Goal: Task Accomplishment & Management: Manage account settings

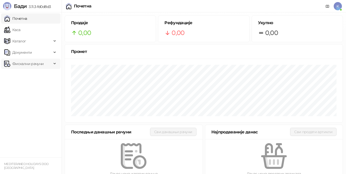
click at [46, 63] on span "Фискални рачуни" at bounding box center [28, 63] width 48 height 10
click at [28, 76] on link "Издати рачуни" at bounding box center [23, 75] width 34 height 10
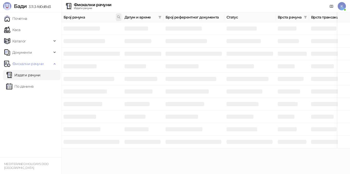
click at [117, 16] on icon at bounding box center [119, 17] width 4 height 4
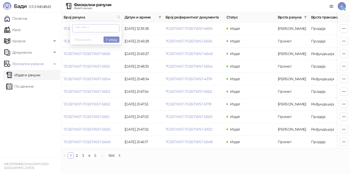
click at [76, 29] on input "text" at bounding box center [95, 28] width 47 height 8
type input "****"
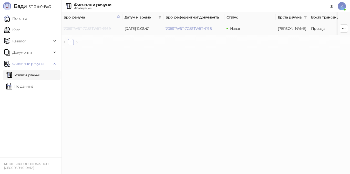
click at [99, 30] on link "7G5STW5T-7G5STW5T-4969" at bounding box center [87, 28] width 47 height 5
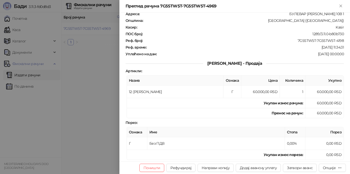
scroll to position [77, 0]
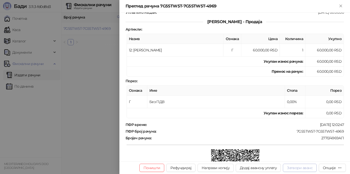
click at [297, 169] on button "Затвори аванс" at bounding box center [300, 167] width 34 height 8
type input "**********"
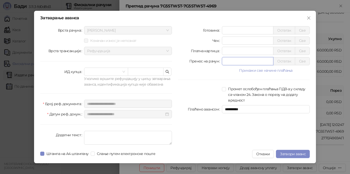
click at [224, 60] on input "*" at bounding box center [247, 61] width 51 height 8
type input "******"
click at [296, 153] on span "Затвори аванс" at bounding box center [293, 153] width 26 height 5
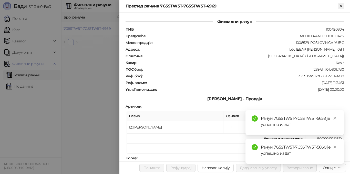
click at [340, 5] on icon "Close" at bounding box center [341, 6] width 5 height 5
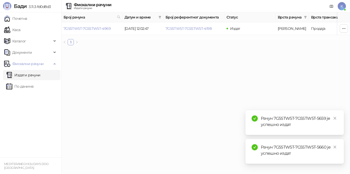
click at [36, 77] on link "Издати рачуни" at bounding box center [23, 75] width 34 height 10
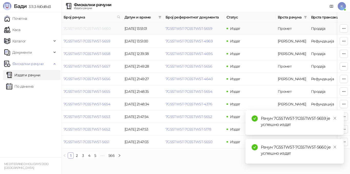
click at [90, 29] on link "7G5STW5T-7G5STW5T-5660" at bounding box center [87, 28] width 47 height 5
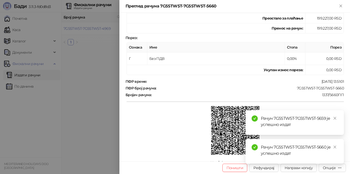
scroll to position [160, 0]
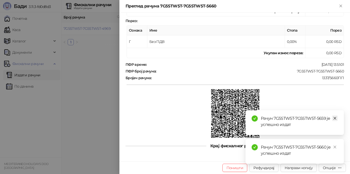
click at [334, 119] on icon "close" at bounding box center [336, 118] width 4 height 4
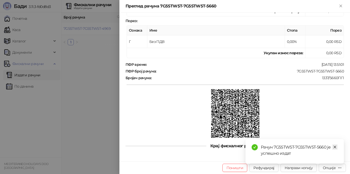
click at [336, 147] on icon "close" at bounding box center [335, 146] width 3 height 3
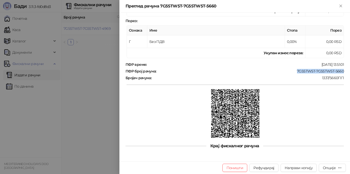
drag, startPoint x: 295, startPoint y: 70, endPoint x: 341, endPoint y: 70, distance: 46.4
click at [340, 69] on div "ПФР број рачуна : 7G5STW5T-7G5STW5T-5660" at bounding box center [235, 71] width 221 height 5
copy div "7G5STW5T-7G5STW5T-5660"
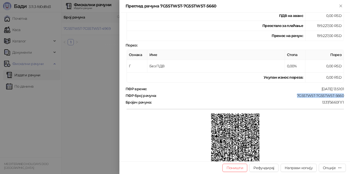
scroll to position [83, 0]
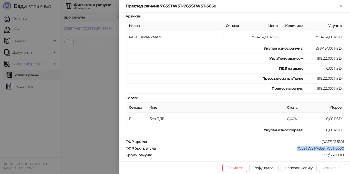
click at [330, 169] on div "Опције" at bounding box center [329, 167] width 13 height 5
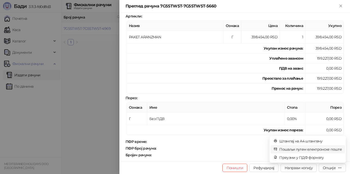
click at [314, 149] on span "Пошаљи путем електронске поште" at bounding box center [311, 149] width 63 height 6
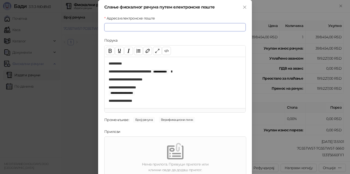
click at [118, 27] on input "Адреса електронске поште" at bounding box center [175, 27] width 142 height 8
paste input "**********"
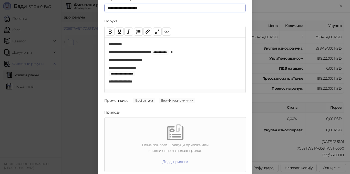
scroll to position [37, 0]
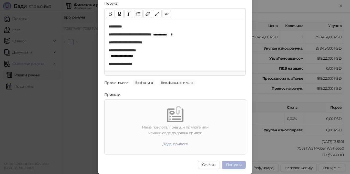
type input "**********"
click at [235, 163] on button "Пошаљи" at bounding box center [234, 164] width 24 height 8
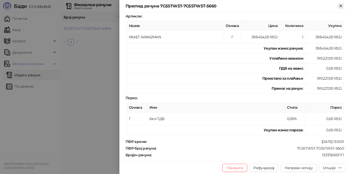
click at [342, 5] on icon "Close" at bounding box center [341, 6] width 5 height 5
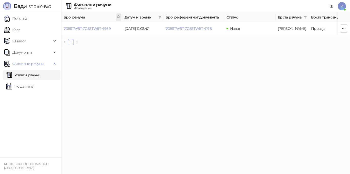
click at [118, 16] on icon at bounding box center [119, 17] width 3 height 3
click at [85, 29] on input "text" at bounding box center [95, 28] width 47 height 8
type input "****"
click at [101, 28] on link "7G5STW5T-7G5STW5T-5613" at bounding box center [87, 28] width 46 height 5
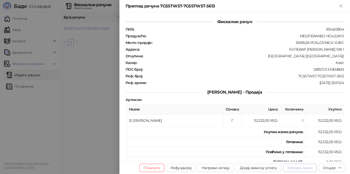
click at [292, 169] on button "Затвори аванс" at bounding box center [300, 167] width 34 height 8
type input "**********"
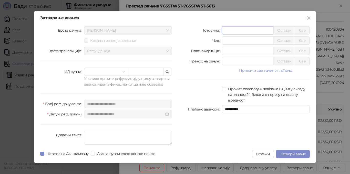
type input "******"
click at [246, 140] on div "**********" at bounding box center [244, 86] width 138 height 120
click at [285, 154] on span "Затвори аванс" at bounding box center [293, 153] width 26 height 5
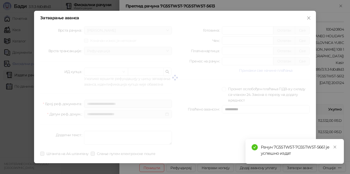
click at [273, 148] on body "Бади 3.11.3-fd0d8d3 Почетна Каса Каталог Документи Фискални рачуни Издати рачун…" at bounding box center [175, 74] width 350 height 148
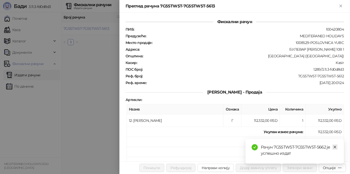
click at [336, 147] on icon "close" at bounding box center [336, 147] width 4 height 4
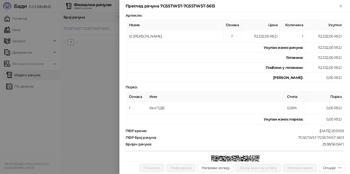
scroll to position [81, 0]
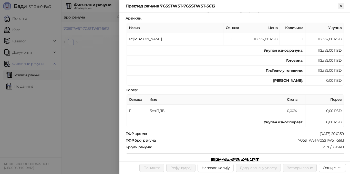
click at [342, 5] on icon "Close" at bounding box center [341, 6] width 2 height 2
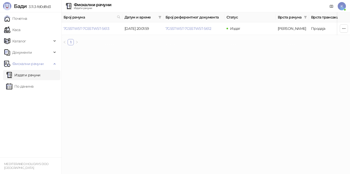
click at [33, 79] on link "Издати рачуни" at bounding box center [23, 75] width 34 height 10
click at [101, 49] on html "Бади 3.11.3-fd0d8d3 Почетна Каса Каталог Документи Фискални рачуни Издати рачун…" at bounding box center [175, 24] width 350 height 49
click at [88, 28] on link "7G5STW5T-7G5STW5T-5613" at bounding box center [87, 28] width 46 height 5
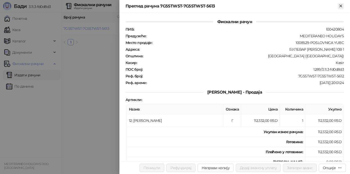
click at [343, 6] on icon "Close" at bounding box center [341, 6] width 5 height 5
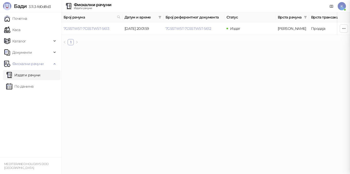
click at [85, 49] on html "Бади 3.11.3-fd0d8d3 Почетна Каса Каталог Документи Фискални рачуни Издати рачун…" at bounding box center [175, 24] width 350 height 49
click at [41, 73] on link "Издати рачуни" at bounding box center [23, 75] width 34 height 10
click at [27, 16] on link "Почетна" at bounding box center [15, 18] width 23 height 10
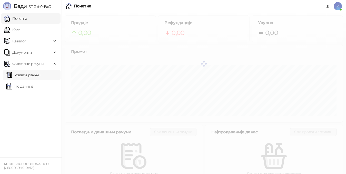
click at [34, 76] on link "Издати рачуни" at bounding box center [23, 75] width 34 height 10
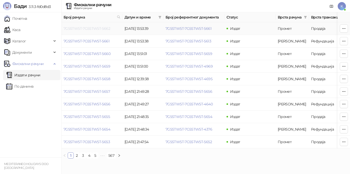
click at [94, 27] on link "7G5STW5T-7G5STW5T-5662" at bounding box center [87, 28] width 47 height 5
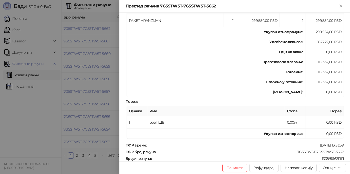
scroll to position [128, 0]
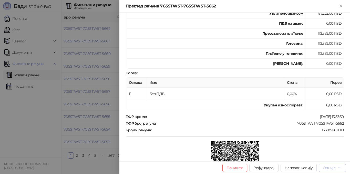
click at [331, 167] on div "Опције" at bounding box center [329, 167] width 13 height 5
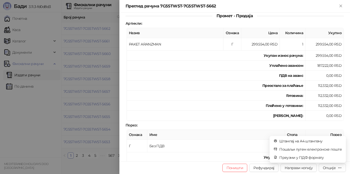
scroll to position [103, 0]
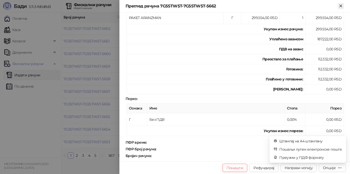
click at [342, 6] on icon "Close" at bounding box center [341, 6] width 5 height 5
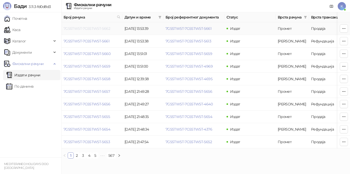
click at [87, 28] on link "7G5STW5T-7G5STW5T-5662" at bounding box center [87, 28] width 47 height 5
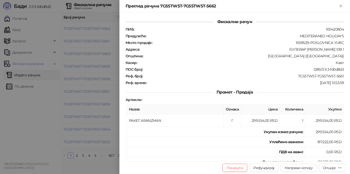
scroll to position [26, 0]
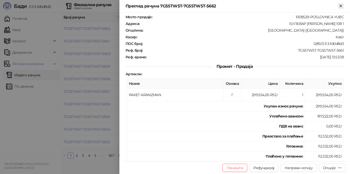
click at [342, 7] on icon "Close" at bounding box center [341, 6] width 2 height 2
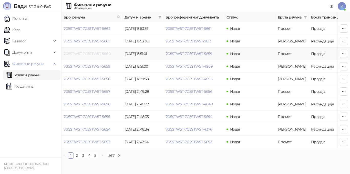
click at [101, 54] on link "7G5STW5T-7G5STW5T-5660" at bounding box center [87, 53] width 47 height 5
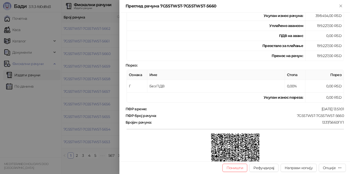
scroll to position [32, 0]
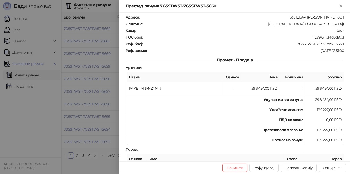
drag, startPoint x: 12, startPoint y: 123, endPoint x: 13, endPoint y: 120, distance: 4.1
click at [12, 123] on div at bounding box center [175, 87] width 350 height 174
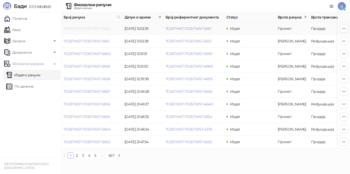
click at [96, 28] on link "7G5STW5T-7G5STW5T-5662" at bounding box center [87, 28] width 47 height 5
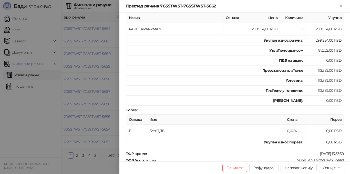
scroll to position [1, 0]
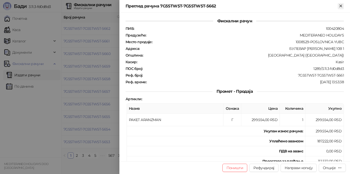
click at [342, 6] on icon "Close" at bounding box center [341, 6] width 5 height 5
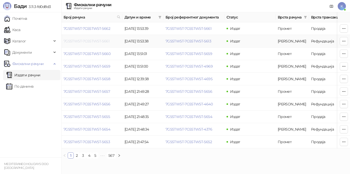
click at [106, 42] on link "7G5STW5T-7G5STW5T-5661" at bounding box center [87, 41] width 46 height 5
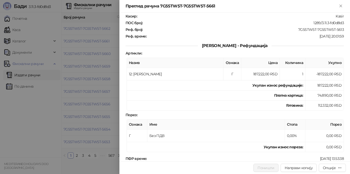
scroll to position [38, 0]
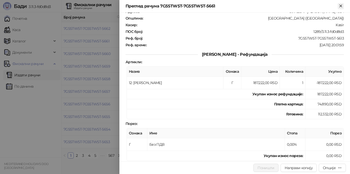
click at [340, 6] on icon "Close" at bounding box center [341, 6] width 5 height 5
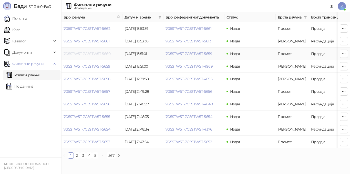
click at [105, 54] on link "7G5STW5T-7G5STW5T-5660" at bounding box center [87, 53] width 47 height 5
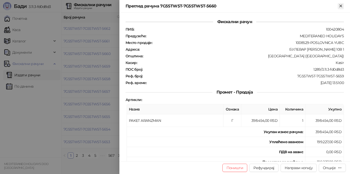
click at [339, 7] on icon "Close" at bounding box center [341, 6] width 5 height 5
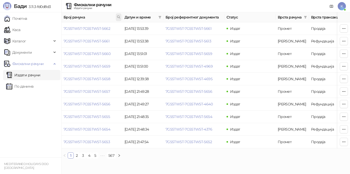
click at [118, 17] on icon at bounding box center [119, 17] width 4 height 4
type input "****"
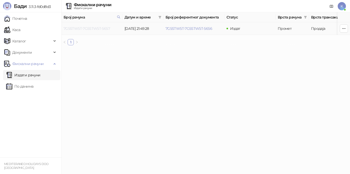
click at [104, 29] on link "7G5STW5T-7G5STW5T-5657" at bounding box center [87, 28] width 46 height 5
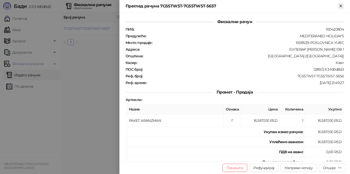
click at [341, 7] on icon "Close" at bounding box center [341, 6] width 2 height 2
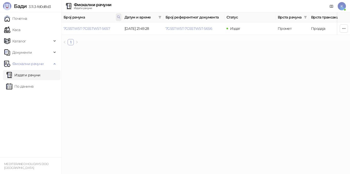
click at [117, 16] on icon at bounding box center [119, 17] width 4 height 4
drag, startPoint x: 84, startPoint y: 26, endPoint x: 53, endPoint y: 24, distance: 31.9
click at [53, 25] on body "Бади 3.11.3-fd0d8d3 Почетна Каса Каталог Документи Фискални рачуни Издати рачун…" at bounding box center [175, 24] width 350 height 49
type input "****"
click at [112, 38] on button "У реду" at bounding box center [112, 39] width 16 height 6
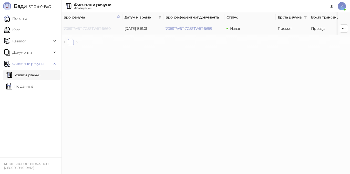
click at [98, 29] on link "7G5STW5T-7G5STW5T-5660" at bounding box center [87, 28] width 47 height 5
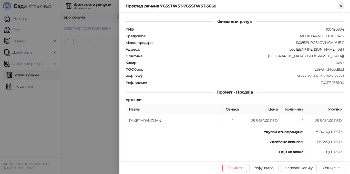
click at [339, 5] on icon "Close" at bounding box center [341, 6] width 5 height 5
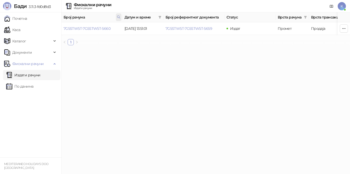
click at [120, 14] on span at bounding box center [119, 17] width 6 height 8
drag, startPoint x: 81, startPoint y: 27, endPoint x: 40, endPoint y: 26, distance: 41.8
click at [40, 27] on body "Бади 3.11.3-fd0d8d3 Почетна Каса Каталог Документи Фискални рачуни Издати рачун…" at bounding box center [175, 24] width 350 height 49
type input "****"
click at [87, 28] on link "7G5STW5T-7G5STW5T-5657" at bounding box center [87, 28] width 46 height 5
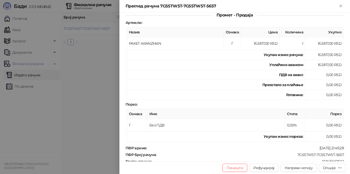
scroll to position [103, 0]
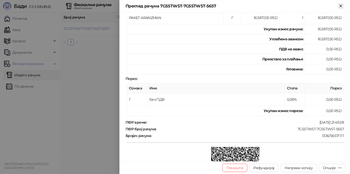
click at [342, 7] on icon "Close" at bounding box center [341, 6] width 2 height 2
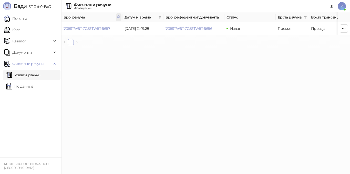
click at [117, 18] on icon at bounding box center [119, 17] width 4 height 4
drag, startPoint x: 87, startPoint y: 28, endPoint x: 36, endPoint y: 25, distance: 51.1
click at [37, 27] on body "Бади 3.11.3-fd0d8d3 Почетна Каса Каталог Документи Фискални рачуни Издати рачун…" at bounding box center [175, 24] width 350 height 49
type input "****"
click at [108, 41] on button "У реду" at bounding box center [112, 39] width 16 height 6
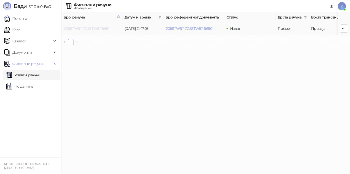
click at [105, 27] on link "7G5STW5T-7G5STW5T-5651" at bounding box center [87, 28] width 46 height 5
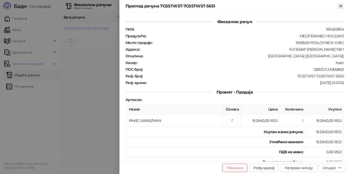
click at [340, 6] on icon "Close" at bounding box center [341, 6] width 5 height 5
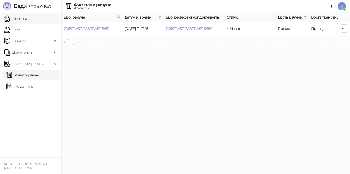
click at [27, 19] on link "Почетна" at bounding box center [15, 18] width 23 height 10
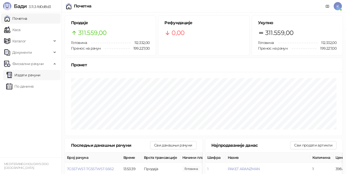
click at [35, 74] on link "Издати рачуни" at bounding box center [23, 75] width 34 height 10
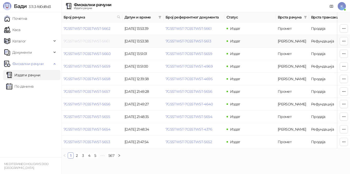
click at [104, 42] on link "7G5STW5T-7G5STW5T-5661" at bounding box center [87, 41] width 46 height 5
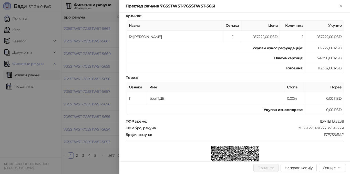
scroll to position [51, 0]
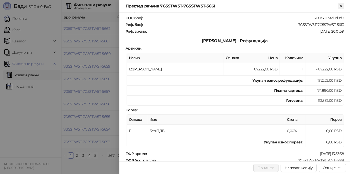
click at [338, 5] on button "Close" at bounding box center [341, 6] width 6 height 6
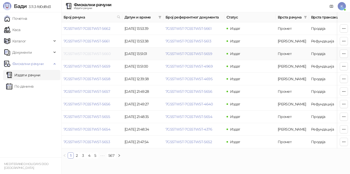
click at [89, 52] on link "7G5STW5T-7G5STW5T-5660" at bounding box center [87, 53] width 47 height 5
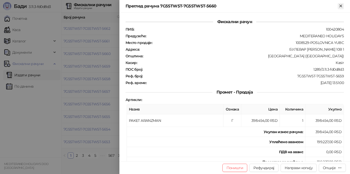
click at [341, 5] on icon "Close" at bounding box center [341, 6] width 2 height 2
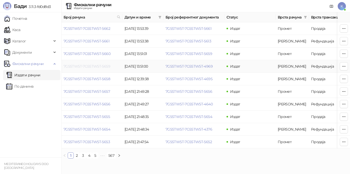
click at [97, 68] on link "7G5STW5T-7G5STW5T-5659" at bounding box center [87, 66] width 47 height 5
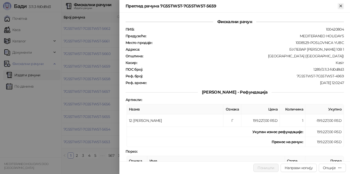
click at [341, 5] on icon "Close" at bounding box center [341, 6] width 5 height 5
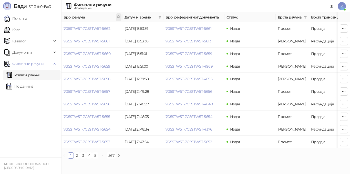
click at [119, 18] on icon at bounding box center [119, 17] width 3 height 3
click at [80, 27] on input "text" at bounding box center [95, 28] width 47 height 8
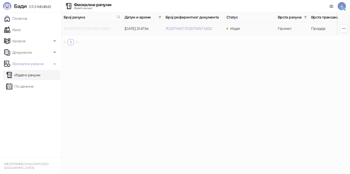
click at [101, 28] on link "7G5STW5T-7G5STW5T-5653" at bounding box center [87, 28] width 46 height 5
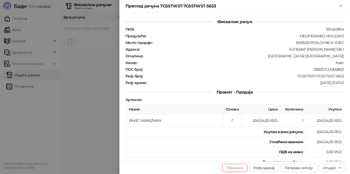
click at [87, 131] on div at bounding box center [175, 87] width 350 height 174
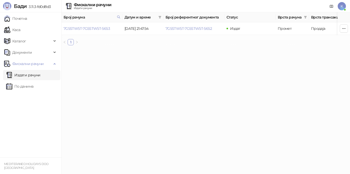
click at [35, 75] on link "Издати рачуни" at bounding box center [23, 75] width 34 height 10
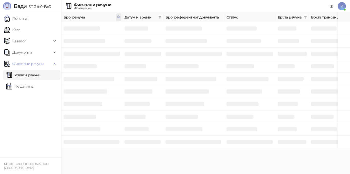
click at [118, 17] on icon at bounding box center [119, 17] width 3 height 3
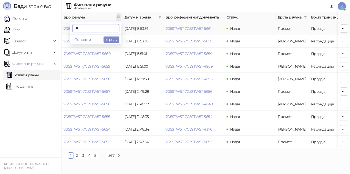
type input "*"
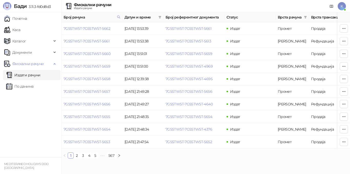
click at [25, 74] on link "Издати рачуни" at bounding box center [23, 75] width 34 height 10
click at [38, 71] on link "Издати рачуни" at bounding box center [23, 75] width 34 height 10
click at [116, 16] on span at bounding box center [119, 17] width 6 height 8
type input "****"
drag, startPoint x: 87, startPoint y: 29, endPoint x: 50, endPoint y: 24, distance: 37.3
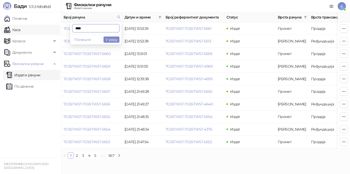
click at [51, 25] on body "Бади 3.11.3-fd0d8d3 Почетна Каса Каталог Документи Фискални рачуни Издати рачун…" at bounding box center [175, 81] width 350 height 162
type input "****"
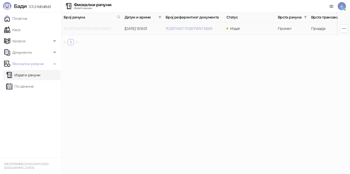
click at [105, 28] on link "7G5STW5T-7G5STW5T-5660" at bounding box center [87, 28] width 47 height 5
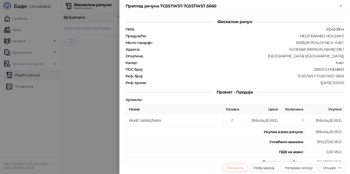
click at [228, 168] on button "Поништи" at bounding box center [235, 167] width 25 height 8
type input "**********"
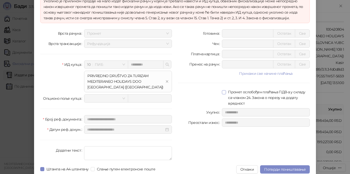
scroll to position [46, 0]
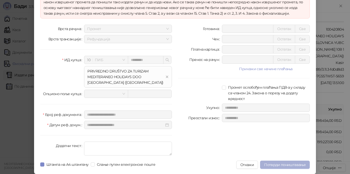
click at [273, 164] on span "Потврди поништавање" at bounding box center [286, 164] width 42 height 5
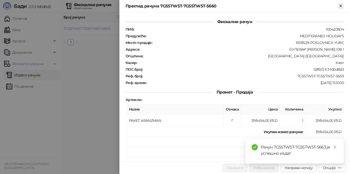
click at [340, 6] on icon "Close" at bounding box center [341, 6] width 2 height 2
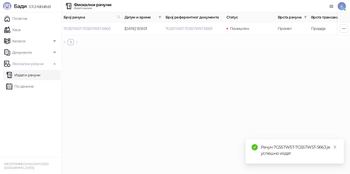
click at [103, 49] on html "Бади 3.11.3-fd0d8d3 Почетна Каса Каталог Документи Фискални рачуни Издати рачун…" at bounding box center [175, 24] width 350 height 49
click at [116, 17] on span at bounding box center [119, 17] width 6 height 8
click at [89, 27] on input "text" at bounding box center [95, 28] width 47 height 8
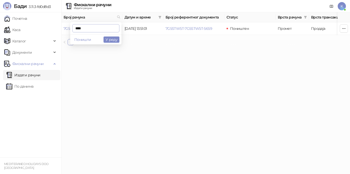
type input "****"
click at [108, 29] on link "7G5STW5T-7G5STW5T-4969" at bounding box center [87, 28] width 47 height 5
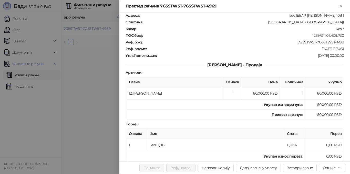
scroll to position [77, 0]
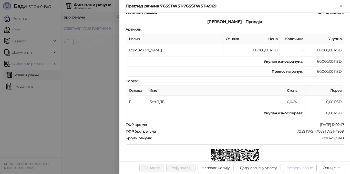
click at [294, 168] on button "Затвори аванс" at bounding box center [300, 167] width 34 height 8
type input "**********"
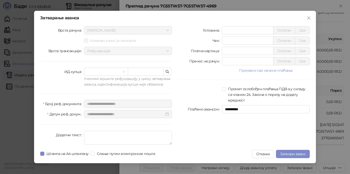
click at [300, 154] on span "Затвори аванс" at bounding box center [293, 153] width 26 height 5
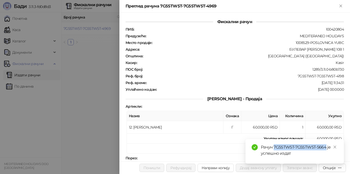
drag, startPoint x: 275, startPoint y: 145, endPoint x: 326, endPoint y: 146, distance: 51.3
click at [326, 146] on div "Рачун 7G5STW5T-7G5STW5T-5664 је успешно издат" at bounding box center [299, 150] width 77 height 12
copy div "7G5STW5T-7G5STW5T-5664"
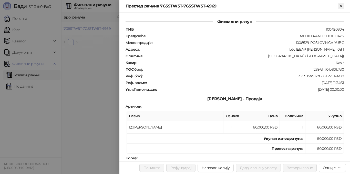
click at [342, 6] on icon "Close" at bounding box center [341, 6] width 2 height 2
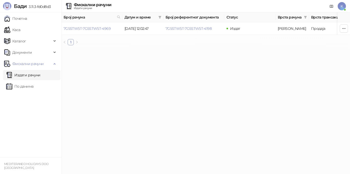
click at [41, 75] on link "Издати рачуни" at bounding box center [23, 75] width 34 height 10
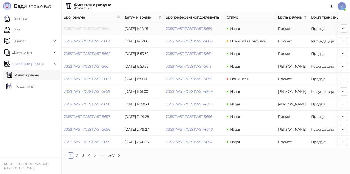
click at [94, 29] on link "7G5STW5T-7G5STW5T-5664" at bounding box center [87, 28] width 47 height 5
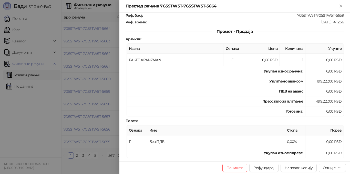
scroll to position [103, 0]
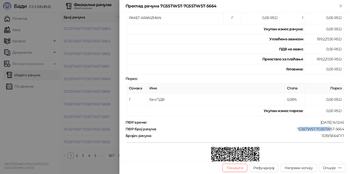
drag, startPoint x: 295, startPoint y: 128, endPoint x: 327, endPoint y: 130, distance: 32.1
click at [327, 130] on div "7G5STW5T-7G5STW5T-5664" at bounding box center [251, 128] width 188 height 5
drag, startPoint x: 295, startPoint y: 127, endPoint x: 341, endPoint y: 128, distance: 46.4
click at [341, 128] on div "Фискални рачун ПИБ : 100420804 Предузеће : MEDITERANEO HOLIDAYS Место продаје :…" at bounding box center [235, 87] width 231 height 149
copy div "7G5STW5T-7G5STW5T-5664"
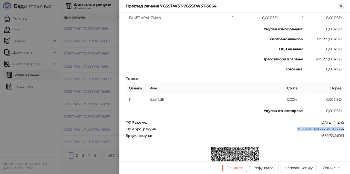
click at [342, 5] on icon "Close" at bounding box center [341, 6] width 2 height 2
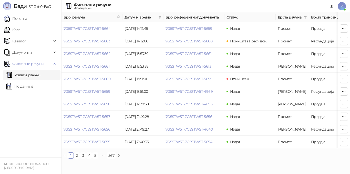
click at [35, 74] on link "Издати рачуни" at bounding box center [23, 75] width 34 height 10
click at [103, 53] on link "7G5STW5T-7G5STW5T-5662" at bounding box center [87, 53] width 47 height 5
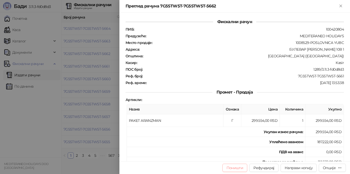
click at [241, 168] on button "Поништи" at bounding box center [235, 167] width 25 height 8
type input "**********"
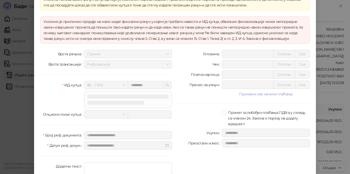
scroll to position [42, 0]
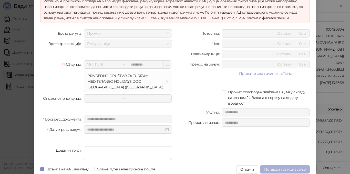
click at [276, 165] on button "Потврди поништавање" at bounding box center [285, 169] width 50 height 8
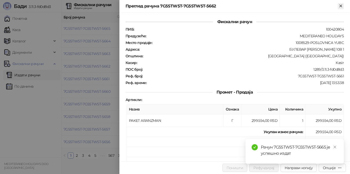
click at [341, 6] on icon "Close" at bounding box center [341, 6] width 2 height 2
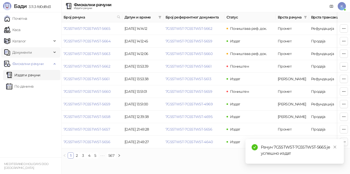
click at [31, 76] on link "Издати рачуни" at bounding box center [23, 75] width 34 height 10
click at [119, 18] on icon at bounding box center [119, 17] width 3 height 3
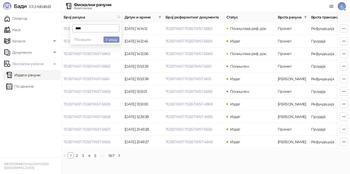
type input "****"
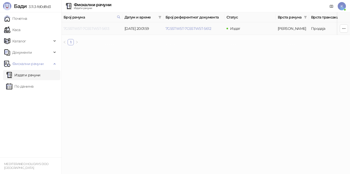
click at [103, 27] on link "7G5STW5T-7G5STW5T-5613" at bounding box center [87, 28] width 46 height 5
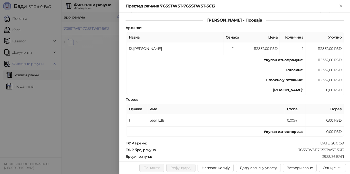
scroll to position [77, 0]
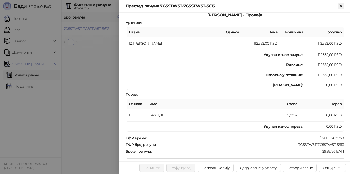
click at [340, 8] on icon "Close" at bounding box center [341, 6] width 5 height 5
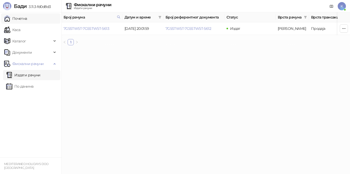
click at [27, 19] on link "Почетна" at bounding box center [15, 18] width 23 height 10
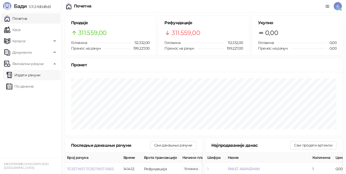
click at [30, 74] on link "Издати рачуни" at bounding box center [23, 75] width 34 height 10
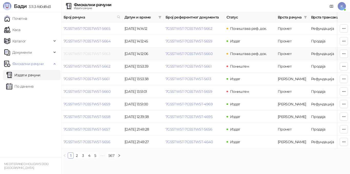
click at [101, 55] on link "7G5STW5T-7G5STW5T-5663" at bounding box center [87, 53] width 47 height 5
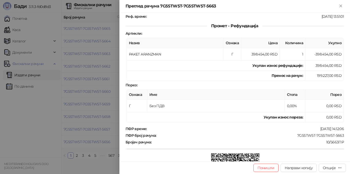
scroll to position [26, 0]
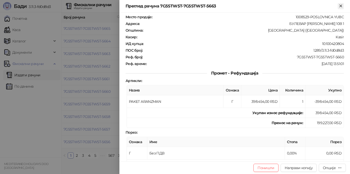
click at [340, 7] on icon "Close" at bounding box center [341, 6] width 5 height 5
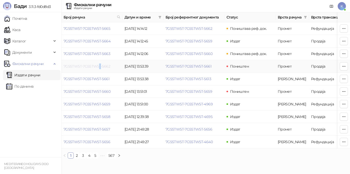
click at [99, 67] on link "7G5STW5T-7G5STW5T-5662" at bounding box center [87, 66] width 47 height 5
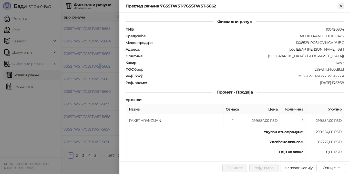
click at [340, 6] on icon "Close" at bounding box center [341, 6] width 5 height 5
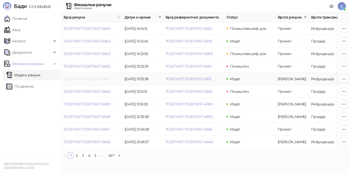
click at [103, 79] on link "7G5STW5T-7G5STW5T-5661" at bounding box center [87, 78] width 46 height 5
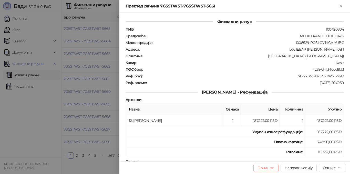
click at [265, 169] on button "Поништи" at bounding box center [266, 167] width 25 height 8
type input "**********"
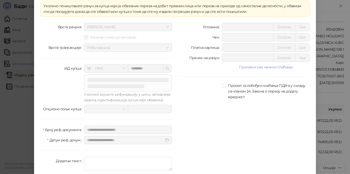
scroll to position [30, 0]
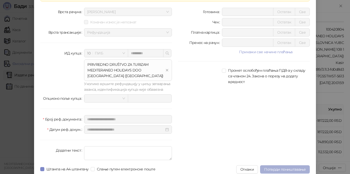
click at [275, 168] on span "Потврди поништавање" at bounding box center [286, 169] width 42 height 5
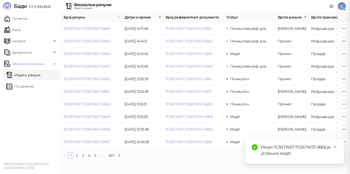
click at [339, 147] on div "Рачун 7G5STW5T-7G5STW5T-5666 је успешно издат" at bounding box center [295, 151] width 99 height 25
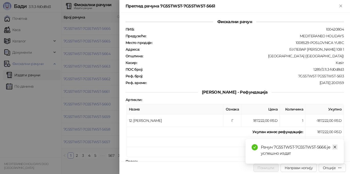
click at [335, 146] on icon "close" at bounding box center [336, 147] width 4 height 4
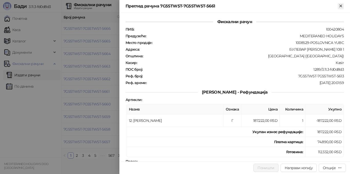
click at [342, 7] on icon "Close" at bounding box center [341, 6] width 5 height 5
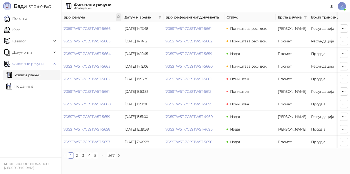
click at [116, 17] on span at bounding box center [119, 17] width 6 height 8
type input "****"
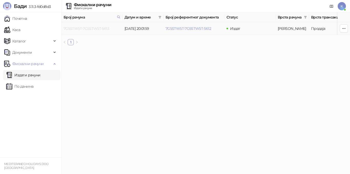
click at [105, 27] on link "7G5STW5T-7G5STW5T-5613" at bounding box center [87, 28] width 46 height 5
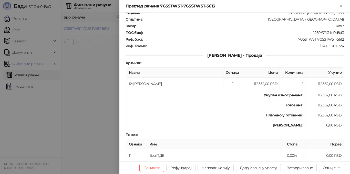
scroll to position [103, 0]
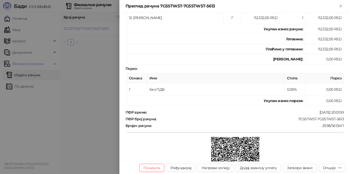
click at [76, 101] on div at bounding box center [175, 87] width 350 height 174
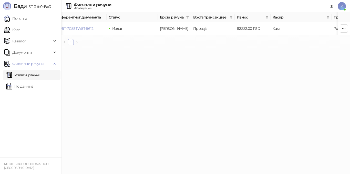
scroll to position [0, 125]
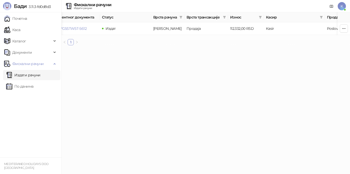
click at [240, 16] on span "Износ" at bounding box center [243, 17] width 27 height 6
click at [261, 16] on icon "filter" at bounding box center [260, 17] width 3 height 3
click at [181, 27] on input at bounding box center [199, 27] width 36 height 6
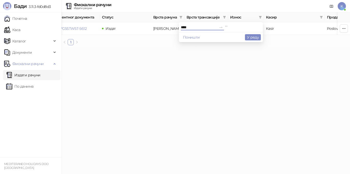
click at [181, 27] on input "****" at bounding box center [199, 27] width 36 height 6
type input "*****"
click at [225, 27] on input at bounding box center [243, 27] width 36 height 6
type input "*****"
click at [257, 37] on button "У реду" at bounding box center [253, 37] width 16 height 6
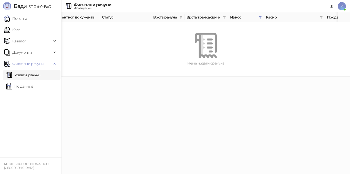
click at [192, 76] on html "Бади 3.11.3-fd0d8d3 Почетна Каса Каталог Документи Фискални рачуни Издати рачун…" at bounding box center [175, 38] width 350 height 76
click at [30, 76] on link "Издати рачуни" at bounding box center [23, 75] width 34 height 10
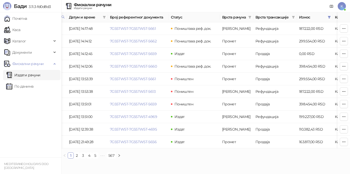
scroll to position [0, 50]
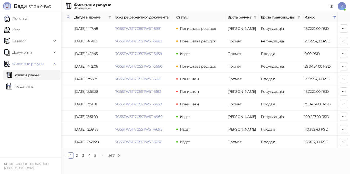
click at [221, 158] on ul "1 2 3 4 5 ••• 567" at bounding box center [206, 155] width 289 height 6
drag, startPoint x: 33, startPoint y: 74, endPoint x: 37, endPoint y: 70, distance: 6.2
click at [33, 73] on link "Издати рачуни" at bounding box center [23, 75] width 34 height 10
click at [86, 18] on span "Датум и време" at bounding box center [90, 17] width 32 height 6
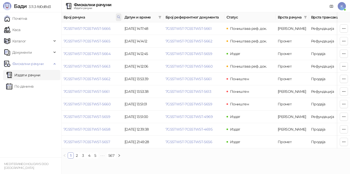
click at [120, 16] on icon at bounding box center [119, 17] width 4 height 4
drag, startPoint x: 51, startPoint y: 27, endPoint x: 40, endPoint y: 28, distance: 10.5
click at [41, 27] on body "Бади 3.11.3-fd0d8d3 Почетна Каса Каталог Документи Фискални рачуни Издати рачун…" at bounding box center [175, 81] width 350 height 162
type input "****"
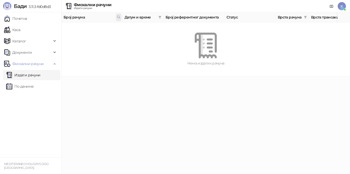
click at [116, 18] on span at bounding box center [119, 17] width 6 height 8
drag, startPoint x: 85, startPoint y: 27, endPoint x: 62, endPoint y: 27, distance: 23.1
click at [62, 27] on body "Бади 3.11.3-fd0d8d3 Почетна Каса Каталог Документи Фискални рачуни Издати рачун…" at bounding box center [175, 38] width 350 height 76
type input "****"
click at [116, 40] on button "У реду" at bounding box center [112, 39] width 16 height 6
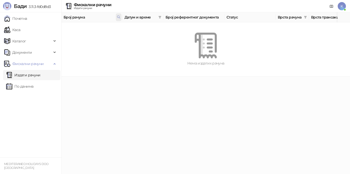
click at [119, 18] on icon at bounding box center [119, 17] width 4 height 4
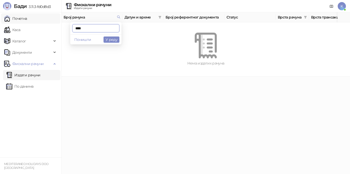
drag, startPoint x: 87, startPoint y: 27, endPoint x: 39, endPoint y: 19, distance: 48.3
click at [41, 23] on body "Бади 3.11.3-fd0d8d3 Почетна Каса Каталог Документи Фискални рачуни Издати рачун…" at bounding box center [175, 38] width 350 height 76
paste input "****"
type input "****"
click at [114, 42] on button "У реду" at bounding box center [112, 39] width 16 height 6
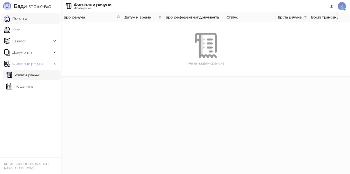
drag, startPoint x: 24, startPoint y: 24, endPoint x: 25, endPoint y: 21, distance: 3.7
click at [24, 24] on ul "Почетна Каса Каталог Документи Фискални рачуни Издати рачуни По данима" at bounding box center [31, 84] width 62 height 145
click at [25, 21] on link "Почетна" at bounding box center [15, 18] width 23 height 10
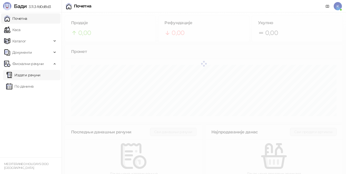
click at [32, 78] on link "Издати рачуни" at bounding box center [23, 75] width 34 height 10
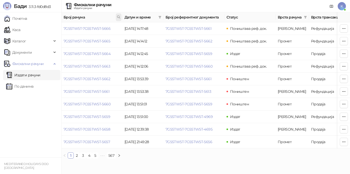
click at [119, 16] on icon at bounding box center [119, 17] width 3 height 3
click at [83, 21] on th "Број рачуна" at bounding box center [92, 17] width 61 height 10
click at [120, 16] on icon at bounding box center [119, 17] width 4 height 4
click at [82, 27] on input "text" at bounding box center [95, 28] width 47 height 8
type input "****"
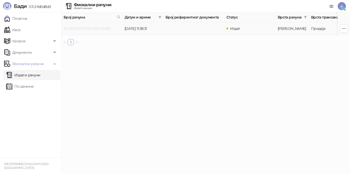
click at [99, 29] on link "7G5STW5T-7G5STW5T-5439" at bounding box center [87, 28] width 47 height 5
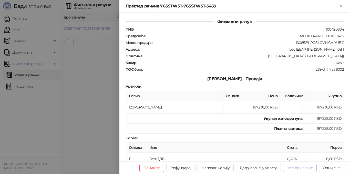
click at [300, 166] on button "Затвори аванс" at bounding box center [300, 167] width 34 height 8
type input "**********"
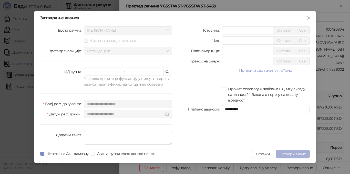
click at [292, 153] on span "Затвори аванс" at bounding box center [293, 153] width 26 height 5
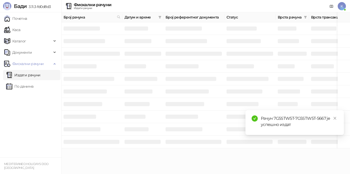
click at [344, 168] on div "Рачун 7G5STW5T-7G5STW5T-5667 је успешно издат Рачун 7G5STW5T-7G5STW5T-5668 је у…" at bounding box center [344, 168] width 0 height 0
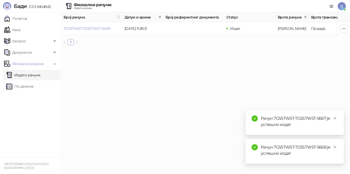
click at [336, 145] on icon "close" at bounding box center [336, 147] width 4 height 4
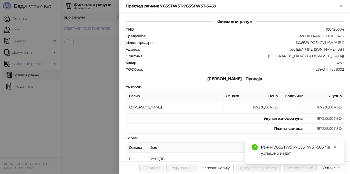
click at [338, 149] on div "Рачун 7G5STW5T-7G5STW5T-5667 је успешно издат" at bounding box center [295, 151] width 99 height 25
click at [336, 146] on icon "close" at bounding box center [336, 147] width 4 height 4
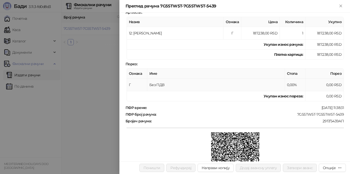
scroll to position [77, 0]
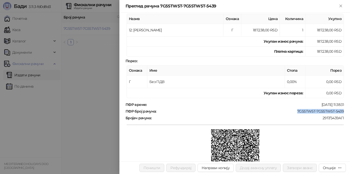
drag, startPoint x: 294, startPoint y: 110, endPoint x: 340, endPoint y: 110, distance: 45.7
click at [340, 110] on div "7G5STW5T-7G5STW5T-5439" at bounding box center [251, 111] width 188 height 5
copy div "7G5STW5T-7G5STW5T-5439"
click at [339, 6] on icon "Close" at bounding box center [341, 6] width 5 height 5
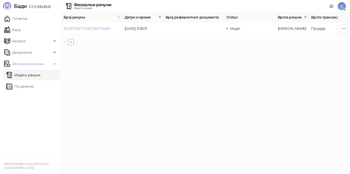
click at [34, 72] on link "Издати рачуни" at bounding box center [23, 75] width 34 height 10
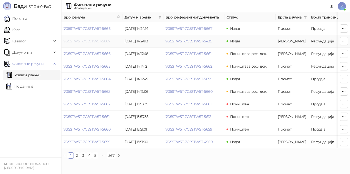
click at [95, 43] on link "7G5STW5T-7G5STW5T-5667" at bounding box center [87, 41] width 47 height 5
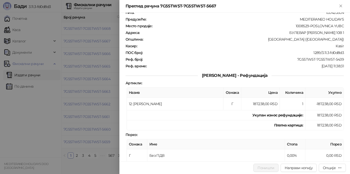
scroll to position [26, 0]
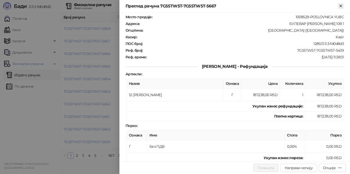
click at [341, 4] on icon "Close" at bounding box center [341, 6] width 5 height 5
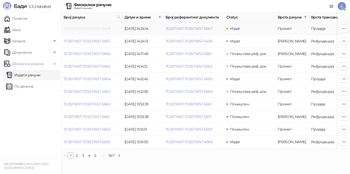
click at [93, 28] on link "7G5STW5T-7G5STW5T-5668" at bounding box center [87, 28] width 47 height 5
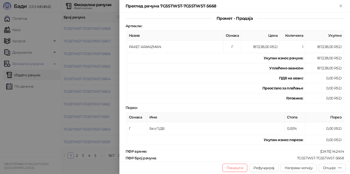
scroll to position [103, 0]
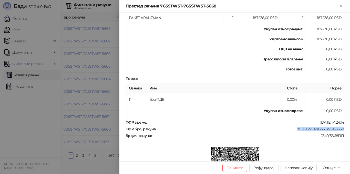
drag, startPoint x: 292, startPoint y: 128, endPoint x: 340, endPoint y: 130, distance: 47.5
click at [340, 130] on div "7G5STW5T-7G5STW5T-5668" at bounding box center [251, 128] width 188 height 5
copy div "7G5STW5T-7G5STW5T-5668"
click at [342, 6] on icon "Close" at bounding box center [341, 6] width 5 height 5
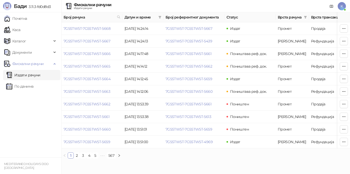
drag, startPoint x: 34, startPoint y: 75, endPoint x: 38, endPoint y: 72, distance: 4.9
click at [34, 75] on link "Издати рачуни" at bounding box center [23, 75] width 34 height 10
click at [117, 16] on span at bounding box center [119, 17] width 6 height 8
type input "****"
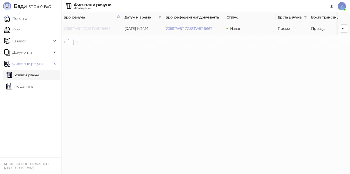
click at [91, 29] on link "7G5STW5T-7G5STW5T-5668" at bounding box center [87, 28] width 47 height 5
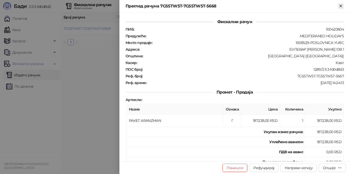
drag, startPoint x: 343, startPoint y: 4, endPoint x: 338, endPoint y: 5, distance: 5.1
click at [343, 4] on icon "Close" at bounding box center [341, 6] width 5 height 5
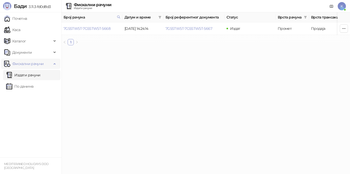
drag, startPoint x: 50, startPoint y: 76, endPoint x: 52, endPoint y: 63, distance: 12.6
click at [41, 75] on link "Издати рачуни" at bounding box center [23, 75] width 34 height 10
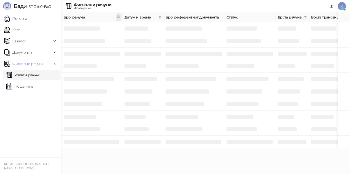
click at [118, 17] on icon at bounding box center [119, 17] width 4 height 4
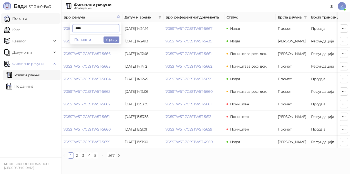
drag, startPoint x: 89, startPoint y: 27, endPoint x: 15, endPoint y: 20, distance: 74.8
click at [15, 20] on body "Бади 3.11.3-fd0d8d3 Почетна Каса Каталог Документи Фискални рачуни Издати рачун…" at bounding box center [175, 81] width 350 height 162
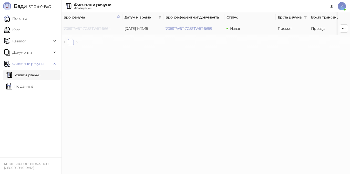
click at [105, 29] on link "7G5STW5T-7G5STW5T-5664" at bounding box center [87, 28] width 47 height 5
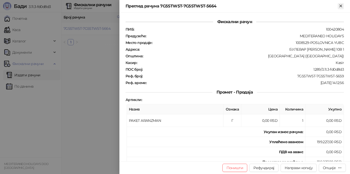
click at [342, 5] on icon "Close" at bounding box center [341, 6] width 2 height 2
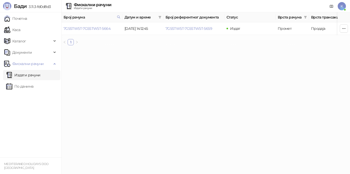
click at [18, 75] on link "Издати рачуни" at bounding box center [23, 75] width 34 height 10
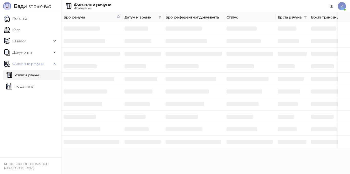
click at [122, 17] on th "Број рачуна" at bounding box center [92, 17] width 61 height 10
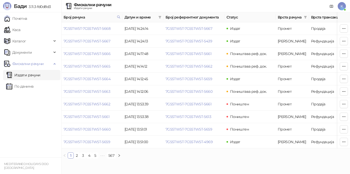
click at [115, 16] on span "Број рачуна" at bounding box center [89, 17] width 51 height 6
click at [117, 16] on icon at bounding box center [119, 17] width 4 height 4
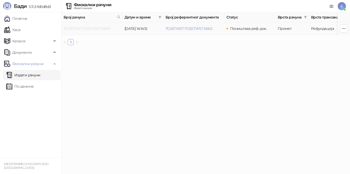
click at [101, 27] on link "7G5STW5T-7G5STW5T-5665" at bounding box center [87, 28] width 47 height 5
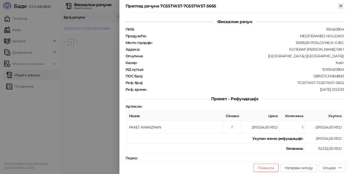
click at [341, 6] on icon "Close" at bounding box center [341, 6] width 2 height 2
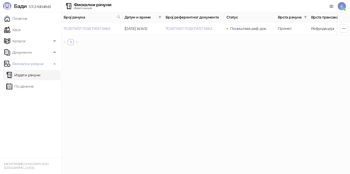
click at [118, 49] on html "Бади 3.11.3-fd0d8d3 Почетна Каса Каталог Документи Фискални рачуни Издати рачун…" at bounding box center [175, 24] width 350 height 49
click at [118, 18] on icon at bounding box center [119, 17] width 4 height 4
type input "****"
click at [110, 39] on button "У реду" at bounding box center [112, 39] width 16 height 6
click at [109, 30] on link "7G5STW5T-7G5STW5T-5668" at bounding box center [87, 28] width 47 height 5
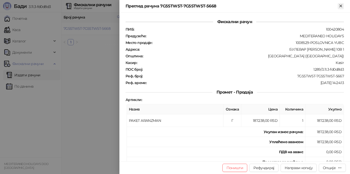
click at [340, 6] on icon "Close" at bounding box center [341, 6] width 5 height 5
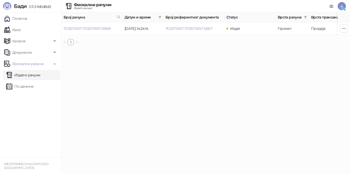
click at [41, 77] on link "Издати рачуни" at bounding box center [23, 75] width 34 height 10
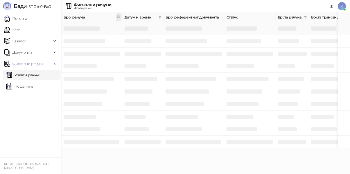
click at [118, 16] on icon at bounding box center [119, 17] width 4 height 4
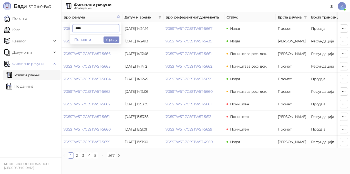
drag, startPoint x: 86, startPoint y: 27, endPoint x: 38, endPoint y: 7, distance: 51.8
click at [38, 21] on body "Бади 3.11.3-fd0d8d3 Почетна Каса Каталог Документи Фискални рачуни Издати рачун…" at bounding box center [175, 81] width 350 height 162
click at [112, 41] on button "У реду" at bounding box center [112, 39] width 16 height 6
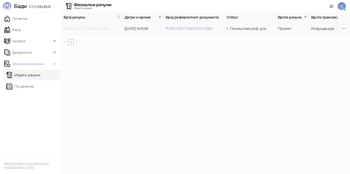
click at [102, 28] on link "7G5STW5T-7G5STW5T-5663" at bounding box center [87, 28] width 47 height 5
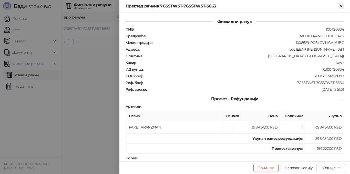
click at [340, 7] on icon "Close" at bounding box center [341, 6] width 2 height 2
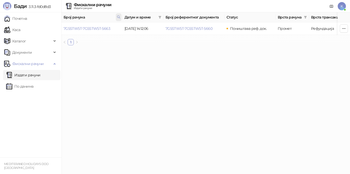
click at [117, 15] on span at bounding box center [119, 17] width 6 height 8
type input "****"
click at [100, 27] on link "7G5STW5T-7G5STW5T-5664" at bounding box center [87, 28] width 47 height 5
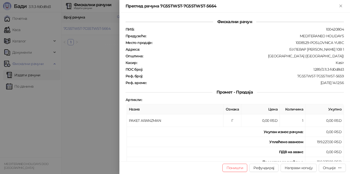
scroll to position [26, 0]
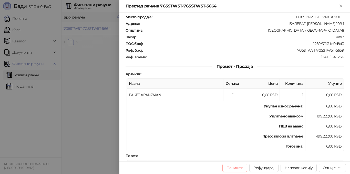
click at [236, 168] on button "Поништи" at bounding box center [235, 167] width 25 height 8
type input "**********"
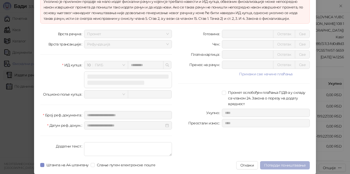
scroll to position [42, 0]
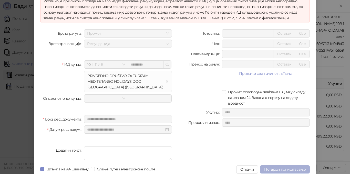
click at [270, 166] on button "Потврди поништавање" at bounding box center [285, 169] width 50 height 8
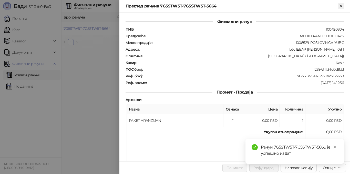
click at [342, 4] on icon "Close" at bounding box center [341, 6] width 5 height 5
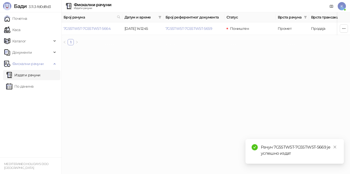
click at [41, 73] on link "Издати рачуни" at bounding box center [23, 75] width 34 height 10
click at [118, 16] on icon at bounding box center [119, 17] width 4 height 4
click at [82, 25] on input "text" at bounding box center [95, 28] width 47 height 8
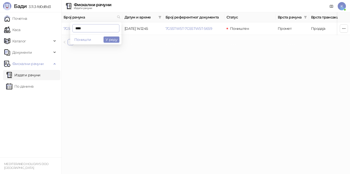
type input "****"
click at [104, 29] on link "7G5STW5T-7G5STW5T-4969" at bounding box center [87, 28] width 47 height 5
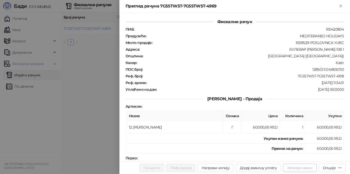
click at [296, 169] on button "Затвори аванс" at bounding box center [300, 167] width 34 height 8
type input "**********"
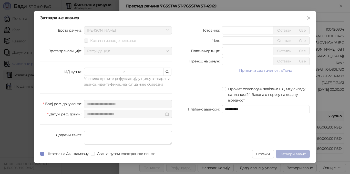
click at [287, 152] on span "Затвори аванс" at bounding box center [293, 153] width 26 height 5
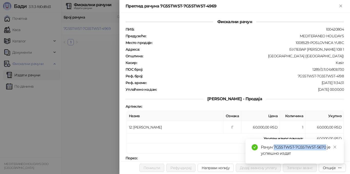
drag, startPoint x: 274, startPoint y: 147, endPoint x: 326, endPoint y: 147, distance: 52.1
click at [326, 147] on div "Рачун 7G5STW5T-7G5STW5T-5670 је успешно издат" at bounding box center [299, 150] width 77 height 12
copy div "7G5STW5T-7G5STW5T-5670"
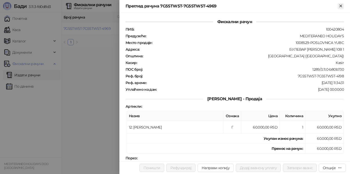
drag, startPoint x: 340, startPoint y: 6, endPoint x: 335, endPoint y: 6, distance: 5.1
click at [340, 6] on icon "Close" at bounding box center [341, 6] width 5 height 5
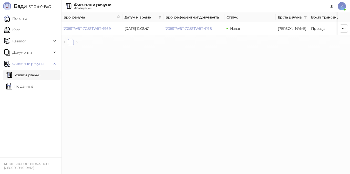
drag, startPoint x: 33, startPoint y: 73, endPoint x: 37, endPoint y: 72, distance: 4.7
click at [32, 73] on link "Издати рачуни" at bounding box center [23, 75] width 34 height 10
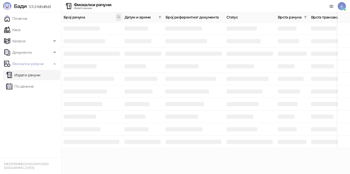
click at [119, 15] on icon at bounding box center [119, 17] width 4 height 4
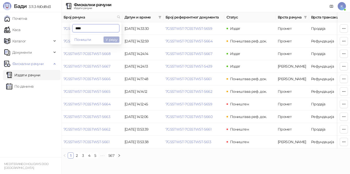
click at [107, 40] on button "У реду" at bounding box center [112, 39] width 16 height 6
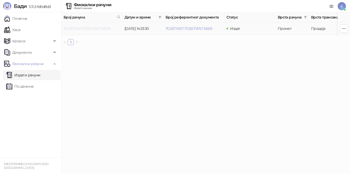
click at [104, 30] on link "7G5STW5T-7G5STW5T-5670" at bounding box center [87, 28] width 47 height 5
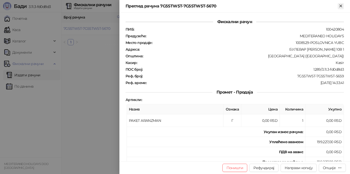
click at [340, 7] on icon "Close" at bounding box center [341, 6] width 5 height 5
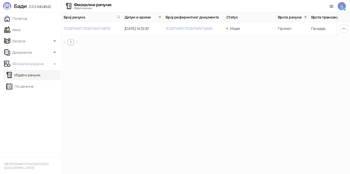
click at [123, 17] on th "Датум и време" at bounding box center [143, 17] width 41 height 10
click at [121, 17] on span at bounding box center [119, 17] width 6 height 8
drag, startPoint x: 70, startPoint y: 29, endPoint x: 46, endPoint y: 26, distance: 24.6
click at [47, 27] on body "Бади 3.11.3-fd0d8d3 Почетна Каса Каталог Документи Фискални рачуни Издати рачун…" at bounding box center [175, 24] width 350 height 49
type input "****"
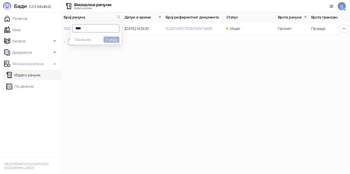
click at [109, 40] on button "У реду" at bounding box center [112, 39] width 16 height 6
click at [94, 27] on link "7G5STW5T-7G5STW5T-4969" at bounding box center [87, 28] width 47 height 5
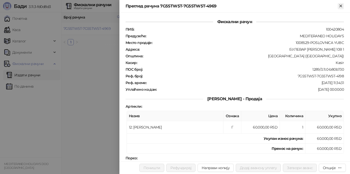
click at [342, 6] on icon "Close" at bounding box center [341, 6] width 2 height 2
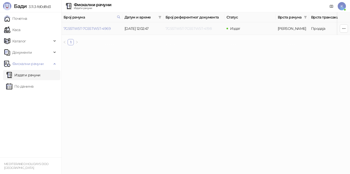
click at [203, 27] on link "7G5STW5T-7G5STW5T-4198" at bounding box center [189, 28] width 46 height 5
click at [191, 28] on link "7G5STW5T-7G5STW5T-4198" at bounding box center [189, 28] width 46 height 5
click at [180, 28] on link "7G5STW5T-7G5STW5T-4198" at bounding box center [189, 28] width 46 height 5
click at [202, 49] on html "Бади 3.11.3-fd0d8d3 Почетна Каса Каталог Документи Фискални рачуни Издати рачун…" at bounding box center [175, 24] width 350 height 49
click at [32, 76] on link "Издати рачуни" at bounding box center [23, 75] width 34 height 10
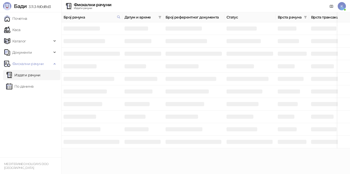
click at [115, 17] on div "Број рачуна" at bounding box center [92, 17] width 57 height 6
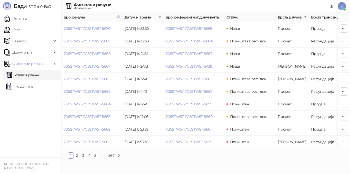
click at [84, 15] on span "Број рачуна" at bounding box center [89, 17] width 51 height 6
click at [117, 16] on span at bounding box center [119, 17] width 6 height 8
drag, startPoint x: 70, startPoint y: 29, endPoint x: 58, endPoint y: 29, distance: 12.3
click at [58, 29] on body "Бади 3.11.3-fd0d8d3 Почетна Каса Каталог Документи Фискални рачуни Издати рачун…" at bounding box center [175, 81] width 350 height 162
type input "****"
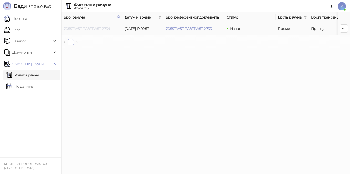
click at [84, 28] on link "7G5STW5T-7G5STW5T-2734" at bounding box center [87, 28] width 46 height 5
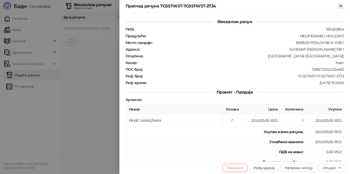
click at [340, 5] on icon "Close" at bounding box center [341, 6] width 2 height 2
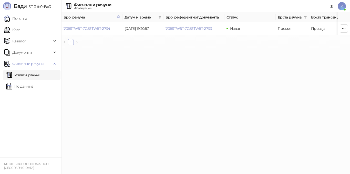
click at [40, 76] on link "Издати рачуни" at bounding box center [23, 75] width 34 height 10
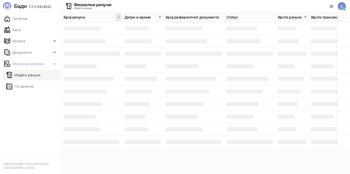
click at [118, 17] on icon at bounding box center [119, 17] width 4 height 4
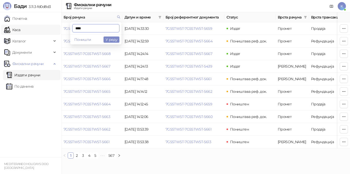
drag, startPoint x: 85, startPoint y: 30, endPoint x: 48, endPoint y: 28, distance: 36.7
click at [48, 28] on body "Бади 3.11.3-fd0d8d3 Почетна Каса Каталог Документи Фискални рачуни Издати рачун…" at bounding box center [175, 81] width 350 height 162
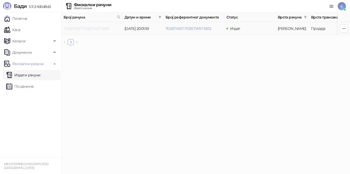
click at [97, 29] on link "7G5STW5T-7G5STW5T-5613" at bounding box center [87, 28] width 46 height 5
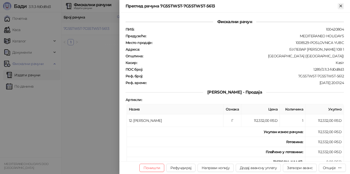
click at [341, 7] on icon "Close" at bounding box center [341, 6] width 5 height 5
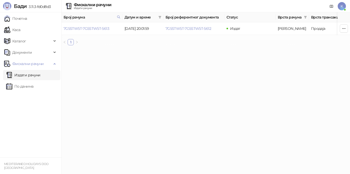
click at [35, 77] on link "Издати рачуни" at bounding box center [23, 75] width 34 height 10
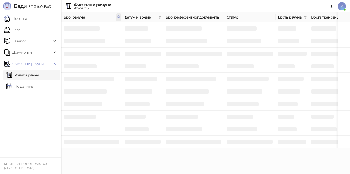
click at [118, 17] on icon at bounding box center [119, 17] width 4 height 4
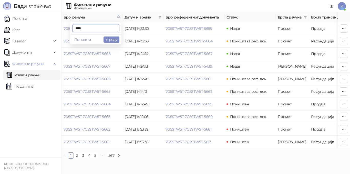
click at [85, 27] on input "****" at bounding box center [95, 28] width 47 height 8
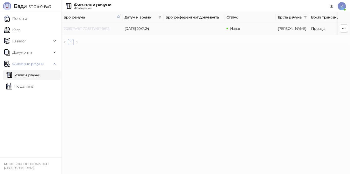
click at [95, 27] on link "7G5STW5T-7G5STW5T-5612" at bounding box center [87, 28] width 46 height 5
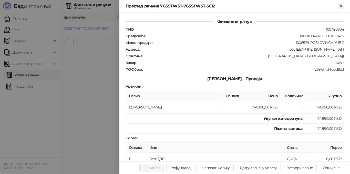
click at [343, 7] on icon "Close" at bounding box center [341, 6] width 5 height 5
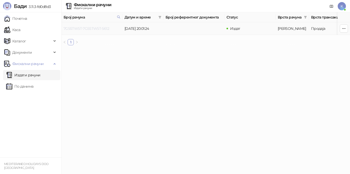
click at [104, 30] on link "7G5STW5T-7G5STW5T-5612" at bounding box center [87, 28] width 46 height 5
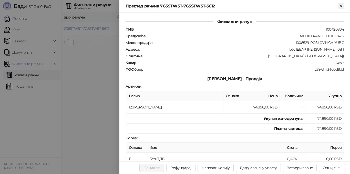
click at [340, 6] on icon "Close" at bounding box center [341, 6] width 5 height 5
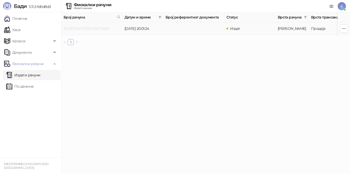
click at [87, 28] on link "7G5STW5T-7G5STW5T-5612" at bounding box center [87, 28] width 46 height 5
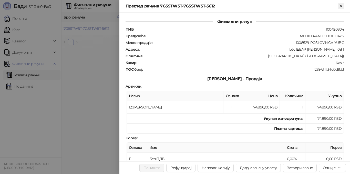
click at [341, 4] on icon "Close" at bounding box center [341, 6] width 5 height 5
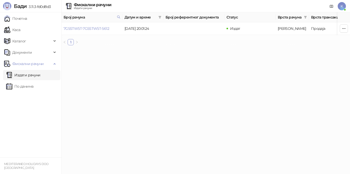
click at [71, 17] on span "Број рачуна" at bounding box center [89, 17] width 51 height 6
click at [86, 18] on span "Број рачуна" at bounding box center [89, 17] width 51 height 6
click at [29, 73] on link "Издати рачуни" at bounding box center [23, 75] width 34 height 10
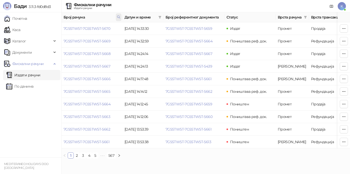
click at [118, 15] on icon at bounding box center [119, 17] width 4 height 4
type input "****"
click at [115, 41] on button "У реду" at bounding box center [112, 39] width 16 height 6
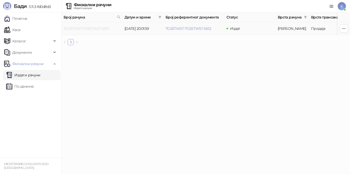
click at [101, 29] on link "7G5STW5T-7G5STW5T-5613" at bounding box center [87, 28] width 46 height 5
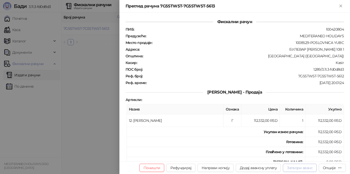
click at [306, 167] on button "Затвори аванс" at bounding box center [300, 167] width 34 height 8
type input "**********"
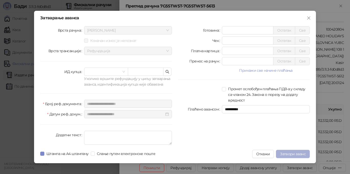
click at [291, 155] on span "Затвори аванс" at bounding box center [293, 153] width 26 height 5
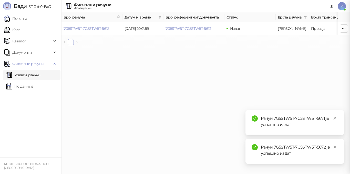
click at [290, 148] on div "Рачун 7G5STW5T-7G5STW5T-5672 је успешно издат" at bounding box center [299, 150] width 77 height 12
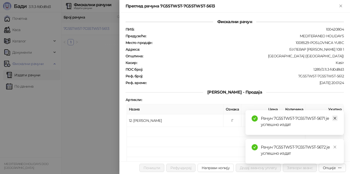
click at [336, 117] on icon "close" at bounding box center [336, 118] width 4 height 4
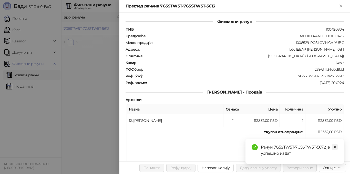
click at [333, 148] on link "Close" at bounding box center [336, 147] width 6 height 6
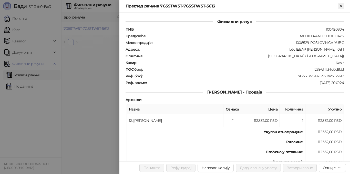
click at [341, 6] on icon "Close" at bounding box center [341, 6] width 2 height 2
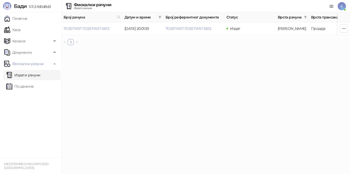
click at [36, 73] on link "Издати рачуни" at bounding box center [23, 75] width 34 height 10
click at [21, 19] on link "Почетна" at bounding box center [15, 18] width 23 height 10
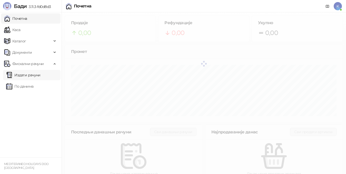
click at [32, 75] on link "Издати рачуни" at bounding box center [23, 75] width 34 height 10
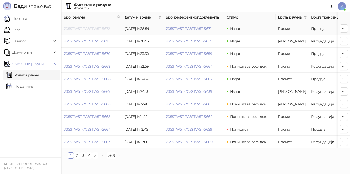
click at [97, 28] on link "7G5STW5T-7G5STW5T-5672" at bounding box center [87, 28] width 46 height 5
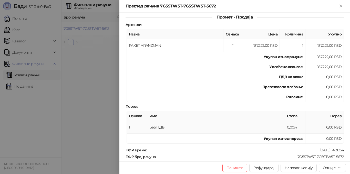
scroll to position [77, 0]
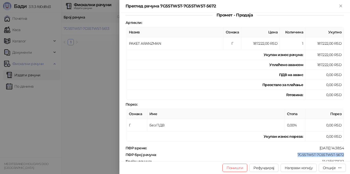
drag, startPoint x: 295, startPoint y: 155, endPoint x: 341, endPoint y: 155, distance: 46.4
click at [341, 155] on div "Фискални рачун ПИБ : 100420804 Предузеће : MEDITERANEO HOLIDAYS Место продаје :…" at bounding box center [235, 87] width 231 height 149
copy div "7G5STW5T-7G5STW5T-5672"
click at [340, 5] on icon "Close" at bounding box center [341, 6] width 2 height 2
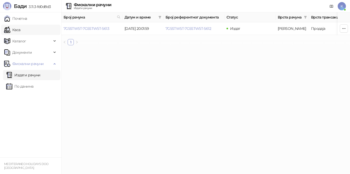
click at [20, 31] on link "Каса" at bounding box center [12, 30] width 16 height 10
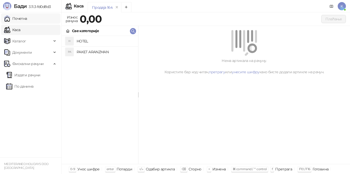
click at [20, 18] on link "Почетна" at bounding box center [15, 18] width 23 height 10
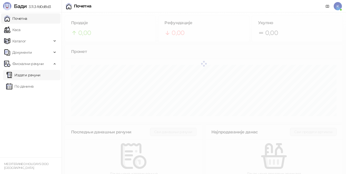
click at [29, 75] on link "Издати рачуни" at bounding box center [23, 75] width 34 height 10
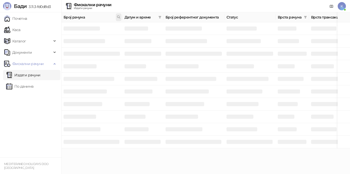
click at [117, 15] on span at bounding box center [119, 17] width 6 height 8
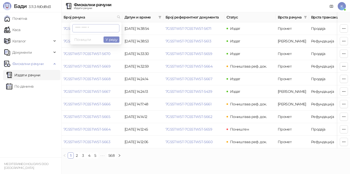
click at [84, 27] on input "text" at bounding box center [95, 28] width 47 height 8
type input "****"
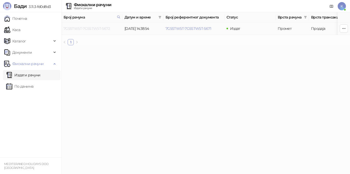
click at [96, 27] on link "7G5STW5T-7G5STW5T-5672" at bounding box center [87, 28] width 46 height 5
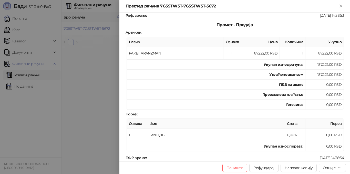
scroll to position [26, 0]
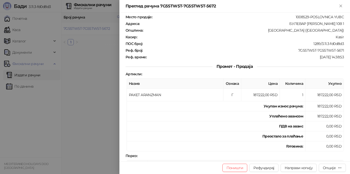
click at [102, 130] on div at bounding box center [175, 87] width 350 height 174
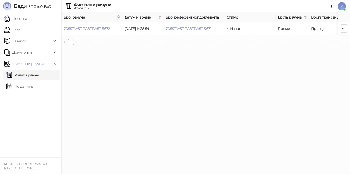
click at [41, 76] on link "Издати рачуни" at bounding box center [23, 75] width 34 height 10
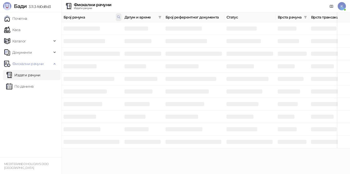
click at [117, 19] on span at bounding box center [119, 17] width 6 height 8
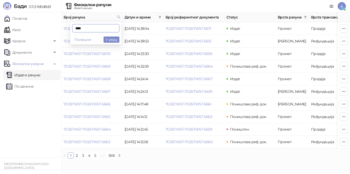
drag, startPoint x: 85, startPoint y: 26, endPoint x: 67, endPoint y: 25, distance: 18.0
click at [67, 25] on body "Бади 3.11.3-fd0d8d3 Почетна Каса Каталог Документи Фискални рачуни Издати рачун…" at bounding box center [175, 81] width 350 height 162
type input "****"
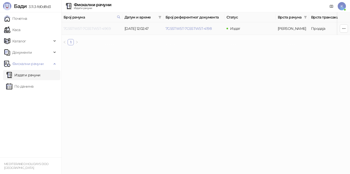
click at [94, 29] on link "7G5STW5T-7G5STW5T-4969" at bounding box center [87, 28] width 47 height 5
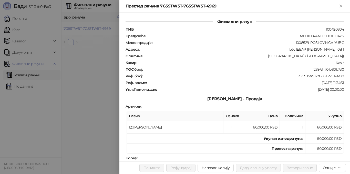
click at [91, 98] on div at bounding box center [175, 87] width 350 height 174
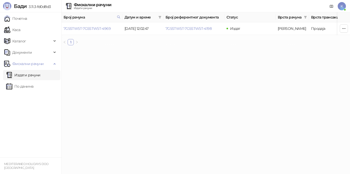
click at [37, 76] on link "Издати рачуни" at bounding box center [23, 75] width 34 height 10
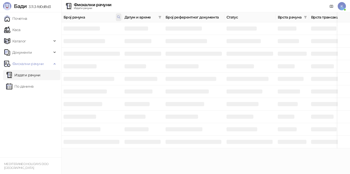
click at [115, 15] on div "Број рачуна" at bounding box center [92, 17] width 57 height 6
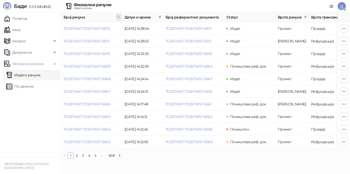
click at [119, 18] on icon at bounding box center [119, 17] width 4 height 4
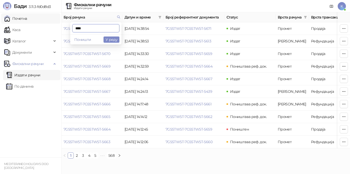
drag, startPoint x: 84, startPoint y: 26, endPoint x: 56, endPoint y: 23, distance: 28.3
click at [56, 23] on body "Бади 3.11.3-fd0d8d3 Почетна Каса Каталог Документи Фискални рачуни Издати рачун…" at bounding box center [175, 81] width 350 height 162
type input "****"
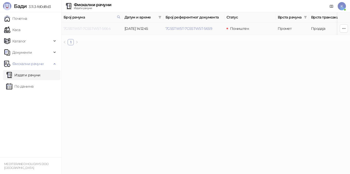
click at [100, 28] on link "7G5STW5T-7G5STW5T-5664" at bounding box center [87, 28] width 47 height 5
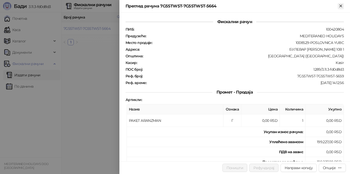
click at [341, 5] on icon "Close" at bounding box center [341, 6] width 5 height 5
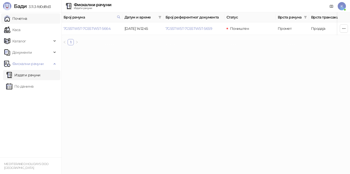
click at [23, 21] on link "Почетна" at bounding box center [15, 18] width 23 height 10
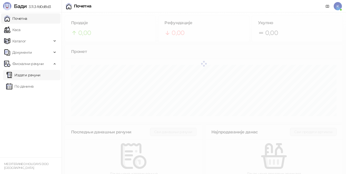
click at [18, 75] on link "Издати рачуни" at bounding box center [23, 75] width 34 height 10
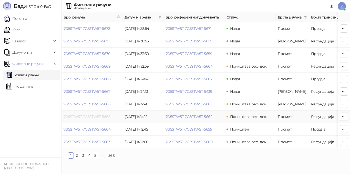
click at [105, 117] on link "7G5STW5T-7G5STW5T-5665" at bounding box center [87, 116] width 47 height 5
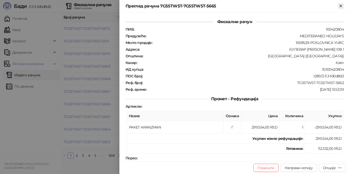
click at [341, 4] on icon "Close" at bounding box center [341, 6] width 5 height 5
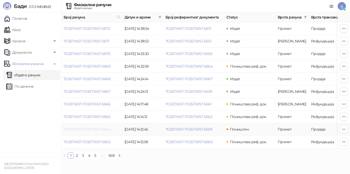
click at [91, 129] on link "7G5STW5T-7G5STW5T-5664" at bounding box center [87, 129] width 47 height 5
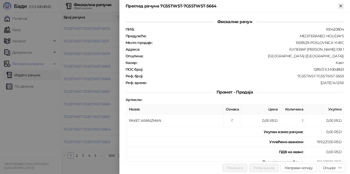
click at [341, 7] on icon "Close" at bounding box center [341, 6] width 5 height 5
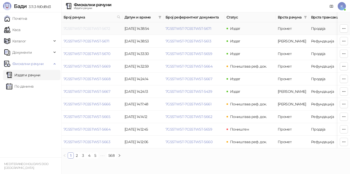
click at [99, 30] on link "7G5STW5T-7G5STW5T-5672" at bounding box center [87, 28] width 46 height 5
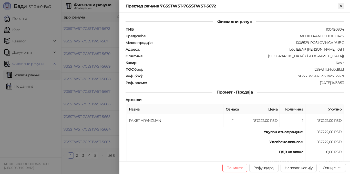
click at [341, 6] on icon "Close" at bounding box center [341, 6] width 2 height 2
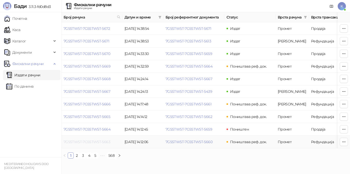
click at [90, 142] on link "7G5STW5T-7G5STW5T-5663" at bounding box center [87, 141] width 47 height 5
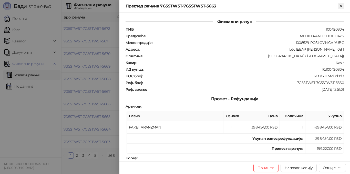
click at [340, 5] on icon "Close" at bounding box center [341, 6] width 5 height 5
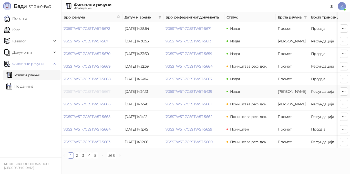
click at [81, 91] on link "7G5STW5T-7G5STW5T-5667" at bounding box center [87, 91] width 47 height 5
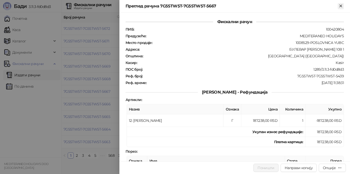
click at [341, 7] on icon "Close" at bounding box center [341, 6] width 2 height 2
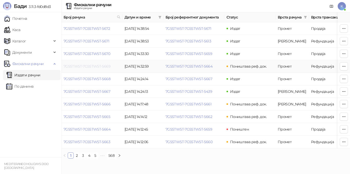
click at [79, 68] on link "7G5STW5T-7G5STW5T-5669" at bounding box center [87, 66] width 47 height 5
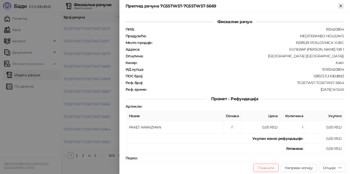
click at [341, 8] on icon "Close" at bounding box center [341, 6] width 5 height 5
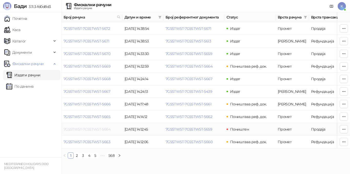
click at [103, 130] on link "7G5STW5T-7G5STW5T-5664" at bounding box center [87, 129] width 47 height 5
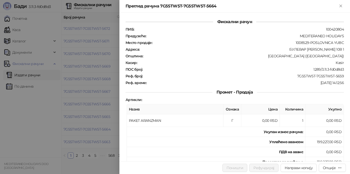
click at [345, 6] on div "Преглед рачуна 7G5STW5T-7G5STW5T-5664" at bounding box center [235, 6] width 231 height 13
click at [341, 6] on icon "Close" at bounding box center [341, 6] width 2 height 2
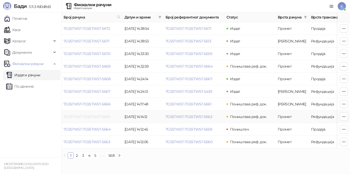
click at [91, 118] on link "7G5STW5T-7G5STW5T-5665" at bounding box center [87, 116] width 47 height 5
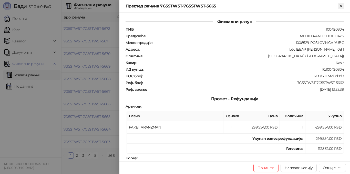
click at [342, 6] on icon "Close" at bounding box center [341, 6] width 5 height 5
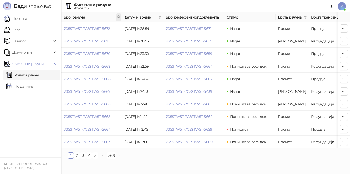
click at [119, 19] on span at bounding box center [119, 17] width 6 height 8
click at [91, 25] on input "text" at bounding box center [95, 28] width 47 height 8
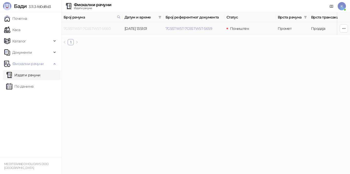
click at [107, 28] on link "7G5STW5T-7G5STW5T-5660" at bounding box center [87, 28] width 47 height 5
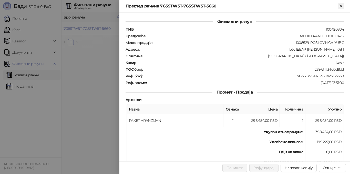
click at [341, 7] on icon "Close" at bounding box center [341, 6] width 5 height 5
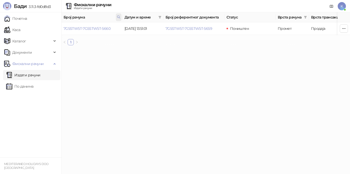
click at [120, 16] on icon at bounding box center [119, 17] width 4 height 4
drag, startPoint x: 84, startPoint y: 25, endPoint x: 88, endPoint y: 24, distance: 3.9
click at [84, 25] on input "****" at bounding box center [95, 28] width 47 height 8
type input "****"
click at [115, 42] on button "У реду" at bounding box center [112, 39] width 16 height 6
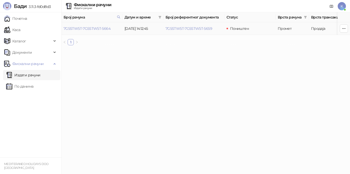
click at [104, 31] on td "7G5STW5T-7G5STW5T-5664" at bounding box center [92, 28] width 61 height 13
click at [102, 28] on link "7G5STW5T-7G5STW5T-5664" at bounding box center [87, 28] width 47 height 5
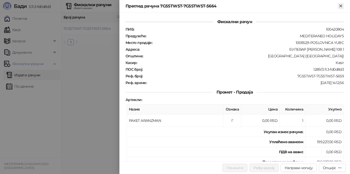
click at [341, 5] on icon "Close" at bounding box center [341, 6] width 2 height 2
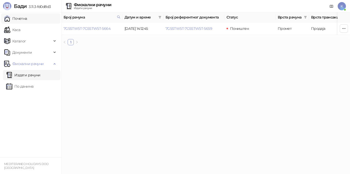
click at [27, 22] on link "Почетна" at bounding box center [15, 18] width 23 height 10
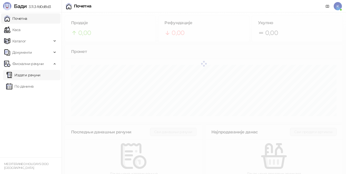
click at [27, 76] on link "Издати рачуни" at bounding box center [23, 75] width 34 height 10
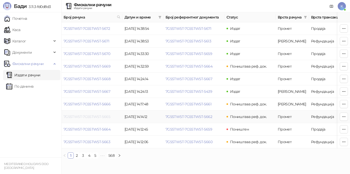
click at [94, 116] on link "7G5STW5T-7G5STW5T-5665" at bounding box center [87, 116] width 47 height 5
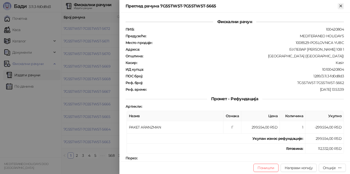
click at [342, 6] on icon "Close" at bounding box center [341, 6] width 5 height 5
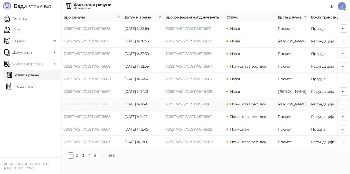
click at [102, 104] on link "7G5STW5T-7G5STW5T-5666" at bounding box center [87, 104] width 47 height 5
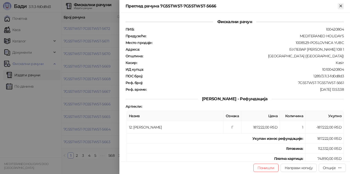
click at [341, 6] on icon "Close" at bounding box center [341, 6] width 2 height 2
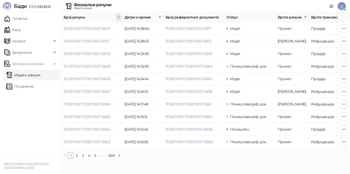
click at [119, 17] on icon at bounding box center [119, 17] width 4 height 4
type input "****"
click at [112, 42] on button "У реду" at bounding box center [112, 39] width 16 height 6
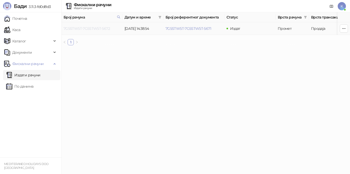
click at [103, 29] on link "7G5STW5T-7G5STW5T-5672" at bounding box center [87, 28] width 46 height 5
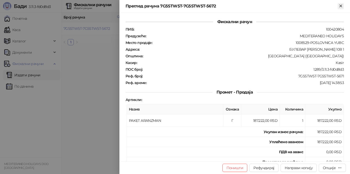
click at [341, 5] on icon "Close" at bounding box center [341, 6] width 2 height 2
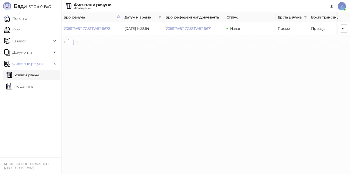
drag, startPoint x: 119, startPoint y: 18, endPoint x: 115, endPoint y: 18, distance: 3.6
click at [119, 17] on icon at bounding box center [119, 17] width 4 height 4
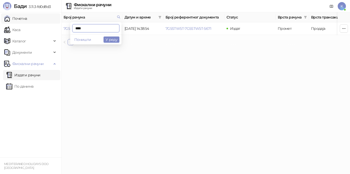
drag, startPoint x: 75, startPoint y: 27, endPoint x: 34, endPoint y: 20, distance: 42.1
click at [34, 21] on body "Бади 3.11.3-fd0d8d3 Почетна Каса Каталог Документи Фискални рачуни Издати рачун…" at bounding box center [175, 24] width 350 height 49
type input "****"
click at [112, 41] on button "У реду" at bounding box center [112, 39] width 16 height 6
click at [100, 29] on link "7G5STW5T-7G5STW5T-5668" at bounding box center [87, 28] width 47 height 5
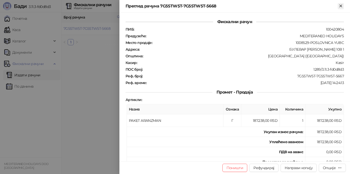
drag, startPoint x: 339, startPoint y: 5, endPoint x: 336, endPoint y: 4, distance: 3.2
click at [338, 5] on button "Close" at bounding box center [341, 6] width 6 height 6
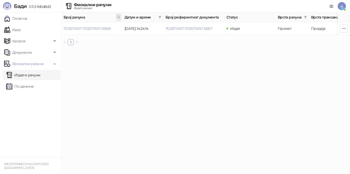
click at [118, 17] on icon at bounding box center [119, 17] width 4 height 4
drag, startPoint x: 82, startPoint y: 29, endPoint x: 54, endPoint y: 25, distance: 28.7
click at [54, 25] on body "Бади 3.11.3-fd0d8d3 Почетна Каса Каталог Документи Фискални рачуни Издати рачун…" at bounding box center [175, 24] width 350 height 49
click at [91, 28] on link "7G5STW5T-7G5STW5T-5668" at bounding box center [87, 28] width 47 height 5
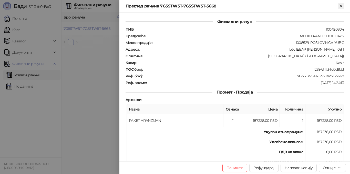
click at [342, 5] on icon "Close" at bounding box center [341, 6] width 2 height 2
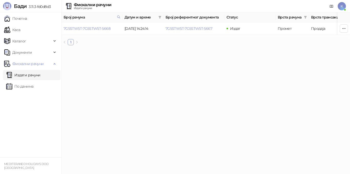
click at [41, 74] on link "Издати рачуни" at bounding box center [23, 75] width 34 height 10
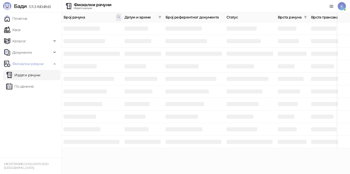
click at [118, 17] on icon at bounding box center [119, 17] width 3 height 3
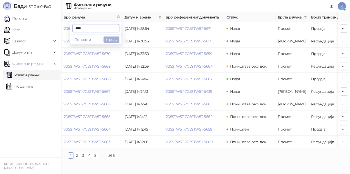
type input "****"
click at [113, 39] on button "У реду" at bounding box center [112, 39] width 16 height 6
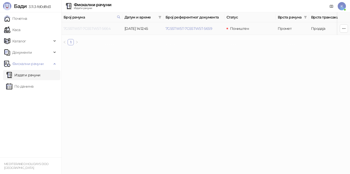
click at [102, 29] on link "7G5STW5T-7G5STW5T-5664" at bounding box center [87, 28] width 47 height 5
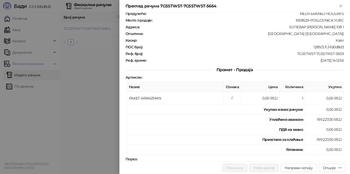
scroll to position [51, 0]
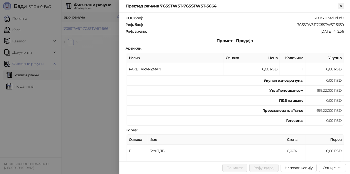
click at [342, 5] on icon "Close" at bounding box center [341, 6] width 2 height 2
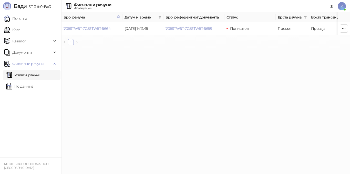
click at [23, 75] on link "Издати рачуни" at bounding box center [23, 75] width 34 height 10
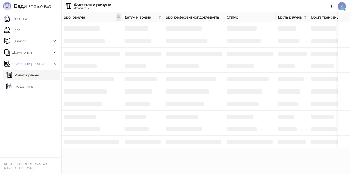
click at [116, 15] on span at bounding box center [119, 17] width 6 height 8
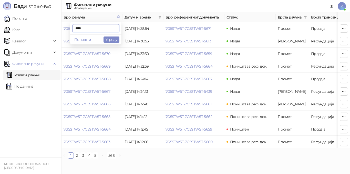
drag, startPoint x: 85, startPoint y: 26, endPoint x: 50, endPoint y: 24, distance: 35.7
click at [50, 24] on body "Бади 3.11.3-fd0d8d3 Почетна Каса Каталог Документи Фискални рачуни Издати рачун…" at bounding box center [175, 81] width 350 height 162
click at [111, 39] on button "У реду" at bounding box center [112, 39] width 16 height 6
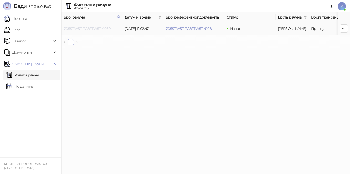
click at [101, 28] on link "7G5STW5T-7G5STW5T-4969" at bounding box center [87, 28] width 47 height 5
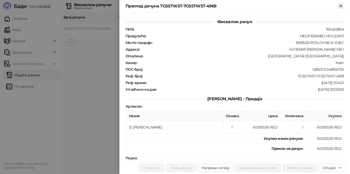
click at [343, 7] on icon "Close" at bounding box center [341, 6] width 5 height 5
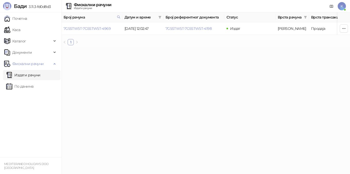
click at [41, 75] on link "Издати рачуни" at bounding box center [23, 75] width 34 height 10
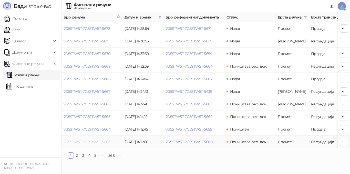
click at [89, 141] on link "7G5STW5T-7G5STW5T-5663" at bounding box center [87, 141] width 47 height 5
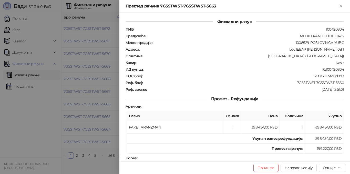
scroll to position [26, 0]
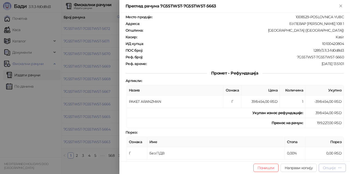
click at [333, 168] on div "Опције" at bounding box center [329, 167] width 13 height 5
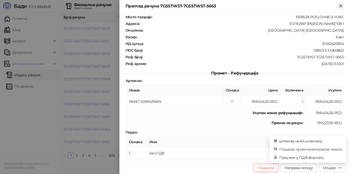
click at [341, 8] on icon "Close" at bounding box center [341, 6] width 5 height 5
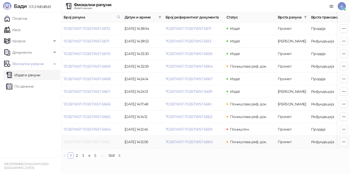
click at [83, 142] on link "7G5STW5T-7G5STW5T-5663" at bounding box center [87, 141] width 47 height 5
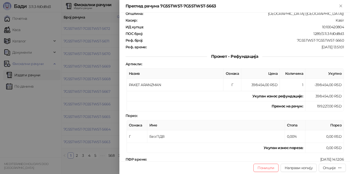
scroll to position [51, 0]
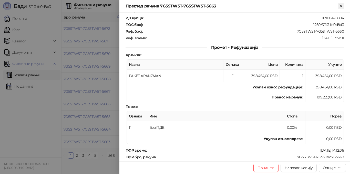
click at [341, 6] on icon "Close" at bounding box center [341, 6] width 2 height 2
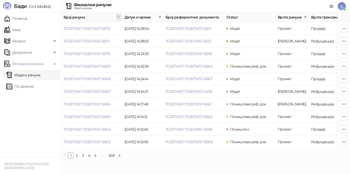
click at [119, 15] on span at bounding box center [119, 17] width 6 height 8
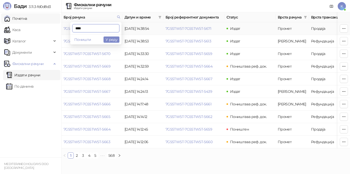
drag, startPoint x: 71, startPoint y: 26, endPoint x: 29, endPoint y: 20, distance: 42.2
click at [30, 20] on body "Бади 3.11.3-fd0d8d3 Почетна Каса Каталог Документи Фискални рачуни Издати рачун…" at bounding box center [175, 81] width 350 height 162
click at [113, 39] on button "У реду" at bounding box center [112, 39] width 16 height 6
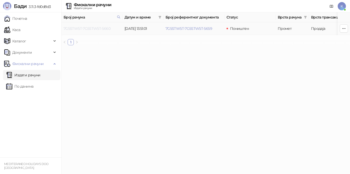
click at [101, 29] on link "7G5STW5T-7G5STW5T-5660" at bounding box center [87, 28] width 47 height 5
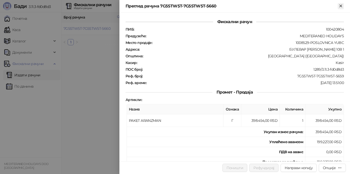
click at [343, 7] on icon "Close" at bounding box center [341, 6] width 5 height 5
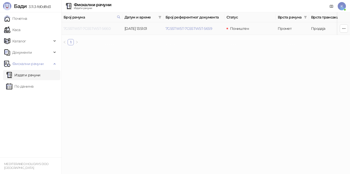
click at [103, 28] on link "7G5STW5T-7G5STW5T-5660" at bounding box center [87, 28] width 47 height 5
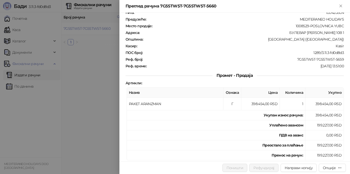
scroll to position [26, 0]
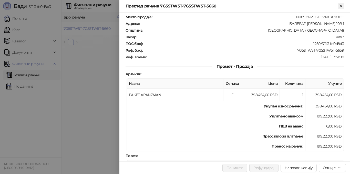
click at [342, 5] on icon "Close" at bounding box center [341, 6] width 2 height 2
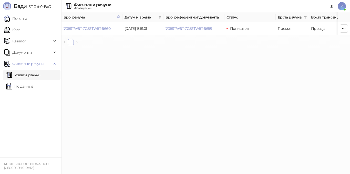
click at [33, 75] on link "Издати рачуни" at bounding box center [23, 75] width 34 height 10
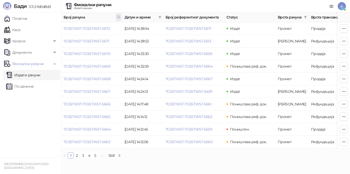
click at [118, 17] on icon at bounding box center [119, 17] width 3 height 3
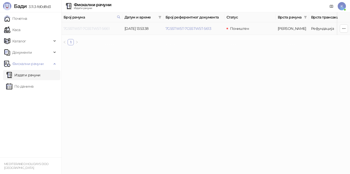
click at [95, 30] on link "7G5STW5T-7G5STW5T-5661" at bounding box center [87, 28] width 46 height 5
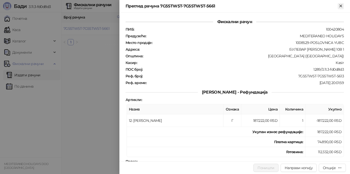
click at [342, 6] on icon "Close" at bounding box center [341, 6] width 5 height 5
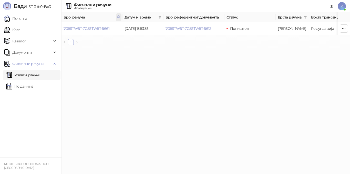
click at [120, 17] on span at bounding box center [119, 17] width 6 height 8
click at [118, 39] on button "У реду" at bounding box center [112, 39] width 16 height 6
click at [101, 29] on link "7G5STW5T-7G5STW5T-5662" at bounding box center [87, 28] width 47 height 5
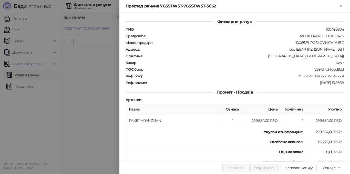
scroll to position [51, 0]
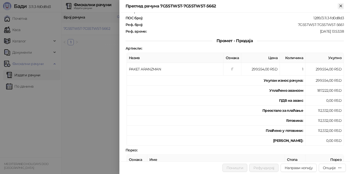
click at [341, 6] on icon "Close" at bounding box center [341, 6] width 2 height 2
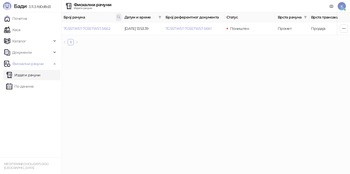
click at [120, 16] on span at bounding box center [119, 17] width 6 height 8
click at [113, 38] on button "У реду" at bounding box center [112, 39] width 16 height 6
click at [84, 30] on link "7G5STW5T-7G5STW5T-5663" at bounding box center [87, 28] width 47 height 5
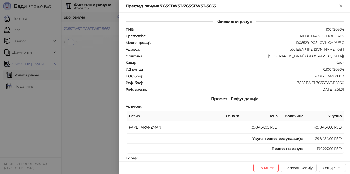
scroll to position [51, 0]
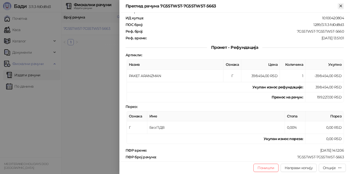
click at [340, 7] on icon "Close" at bounding box center [341, 6] width 5 height 5
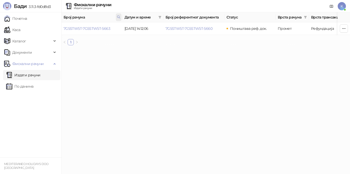
click at [119, 16] on icon at bounding box center [119, 17] width 4 height 4
click at [111, 40] on button "У реду" at bounding box center [112, 39] width 16 height 6
click at [90, 30] on link "7G5STW5T-7G5STW5T-5664" at bounding box center [87, 28] width 47 height 5
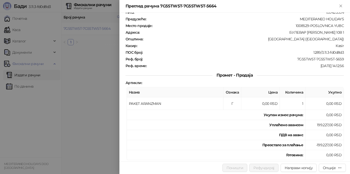
scroll to position [26, 0]
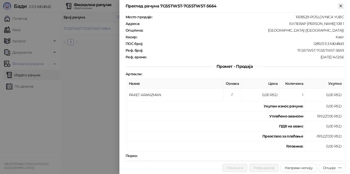
click at [344, 5] on button "Close" at bounding box center [341, 6] width 6 height 6
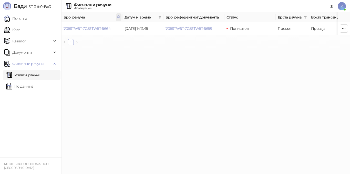
click at [121, 16] on span at bounding box center [119, 17] width 6 height 8
click at [113, 42] on button "У реду" at bounding box center [112, 39] width 16 height 6
click at [104, 29] on link "7G5STW5T-7G5STW5T-5663" at bounding box center [87, 28] width 47 height 5
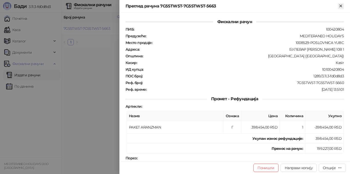
click at [342, 7] on icon "Close" at bounding box center [341, 6] width 2 height 2
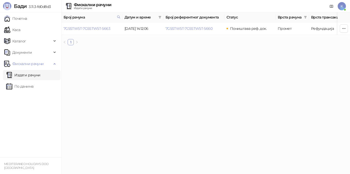
click at [41, 77] on link "Издати рачуни" at bounding box center [23, 75] width 34 height 10
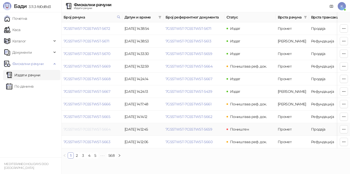
click at [96, 130] on link "7G5STW5T-7G5STW5T-5664" at bounding box center [87, 129] width 47 height 5
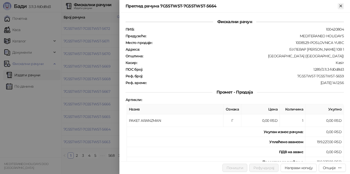
click at [341, 6] on icon "Close" at bounding box center [341, 6] width 2 height 2
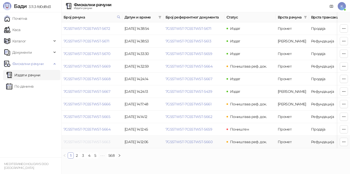
click at [104, 141] on link "7G5STW5T-7G5STW5T-5663" at bounding box center [87, 141] width 47 height 5
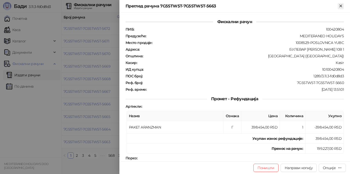
click at [341, 6] on icon "Close" at bounding box center [341, 6] width 5 height 5
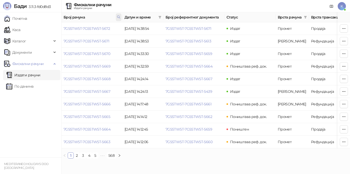
click at [118, 17] on icon at bounding box center [119, 17] width 4 height 4
type input "****"
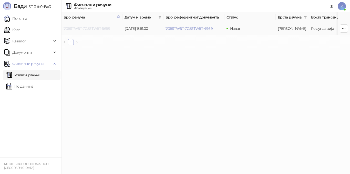
click at [100, 29] on link "7G5STW5T-7G5STW5T-5659" at bounding box center [87, 28] width 47 height 5
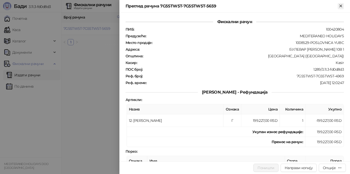
click at [342, 6] on icon "Close" at bounding box center [341, 6] width 5 height 5
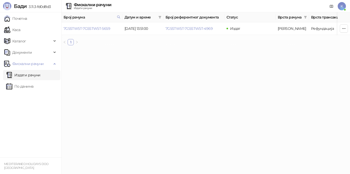
click at [41, 76] on link "Издати рачуни" at bounding box center [23, 75] width 34 height 10
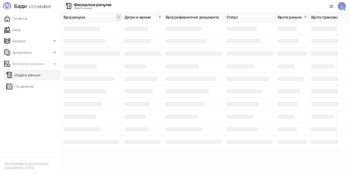
click at [121, 15] on span at bounding box center [119, 17] width 6 height 8
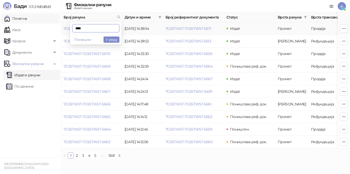
drag, startPoint x: 65, startPoint y: 26, endPoint x: 49, endPoint y: 23, distance: 16.7
click at [50, 25] on body "Бади 3.11.3-fd0d8d3 Почетна Каса Каталог Документи Фискални рачуни Издати рачун…" at bounding box center [175, 81] width 350 height 162
drag, startPoint x: 83, startPoint y: 28, endPoint x: 65, endPoint y: 26, distance: 18.1
click at [65, 26] on body "Бади 3.11.3-fd0d8d3 Почетна Каса Каталог Документи Фискални рачуни Издати рачун…" at bounding box center [175, 81] width 350 height 162
type input "****"
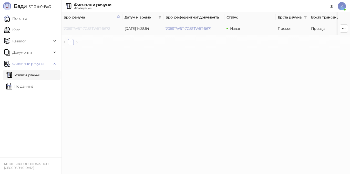
click at [91, 28] on link "7G5STW5T-7G5STW5T-5672" at bounding box center [87, 28] width 46 height 5
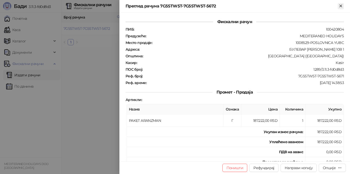
click at [343, 6] on icon "Close" at bounding box center [341, 6] width 5 height 5
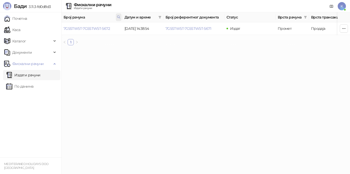
click at [118, 18] on icon at bounding box center [119, 17] width 4 height 4
drag, startPoint x: 84, startPoint y: 27, endPoint x: 65, endPoint y: 27, distance: 19.5
click at [66, 27] on body "Бади 3.11.3-fd0d8d3 Почетна Каса Каталог Документи Фискални рачуни Издати рачун…" at bounding box center [175, 24] width 350 height 49
type input "****"
click at [117, 19] on icon at bounding box center [119, 17] width 4 height 4
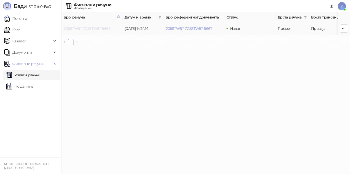
click at [98, 28] on link "7G5STW5T-7G5STW5T-5668" at bounding box center [87, 28] width 47 height 5
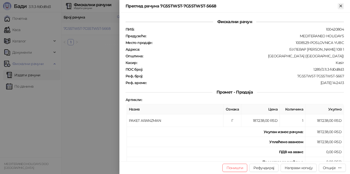
click at [340, 7] on icon "Close" at bounding box center [341, 6] width 5 height 5
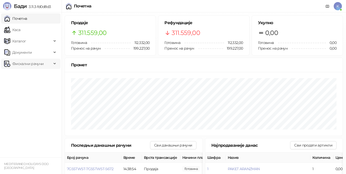
click at [33, 65] on span "Фискални рачуни" at bounding box center [27, 63] width 31 height 10
click at [29, 74] on link "Издати рачуни" at bounding box center [23, 75] width 34 height 10
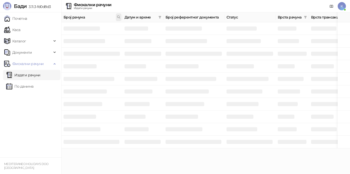
click at [119, 16] on icon at bounding box center [119, 17] width 4 height 4
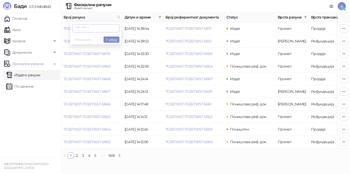
click at [77, 30] on input "text" at bounding box center [95, 28] width 47 height 8
type input "****"
click at [114, 40] on button "У реду" at bounding box center [112, 39] width 16 height 6
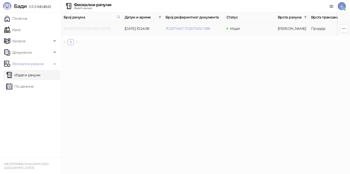
click at [102, 29] on link "7G5STW5T-7G5STW5T-5076" at bounding box center [87, 28] width 47 height 5
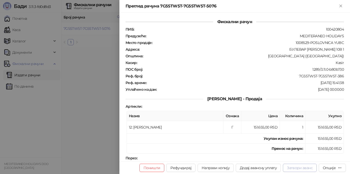
click at [297, 169] on button "Затвори аванс" at bounding box center [300, 167] width 34 height 8
type input "**********"
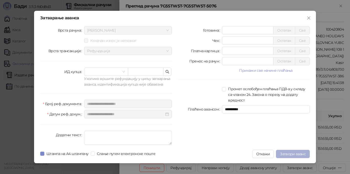
click at [288, 153] on span "Затвори аванс" at bounding box center [293, 153] width 26 height 5
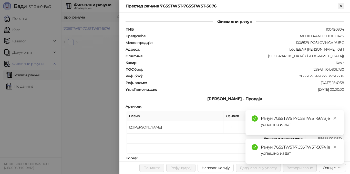
click at [342, 8] on icon "Close" at bounding box center [341, 6] width 5 height 5
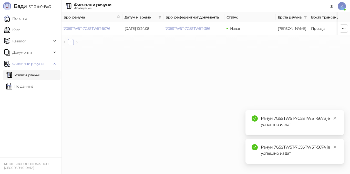
click at [27, 76] on link "Издати рачуни" at bounding box center [23, 75] width 34 height 10
click at [86, 29] on link "7G5STW5T-7G5STW5T-5076" at bounding box center [87, 28] width 47 height 5
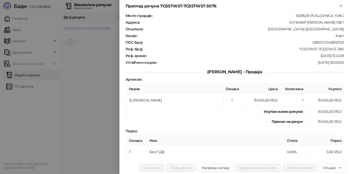
scroll to position [51, 0]
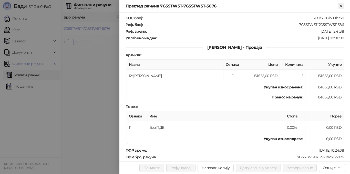
click at [341, 9] on button "Close" at bounding box center [341, 6] width 6 height 6
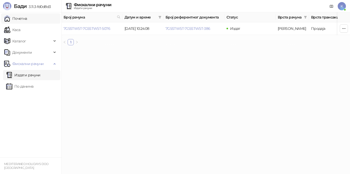
click at [23, 21] on link "Почетна" at bounding box center [15, 18] width 23 height 10
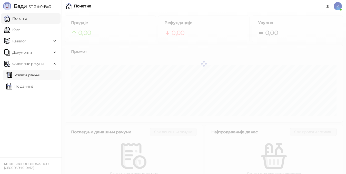
click at [27, 76] on link "Издати рачуни" at bounding box center [23, 75] width 34 height 10
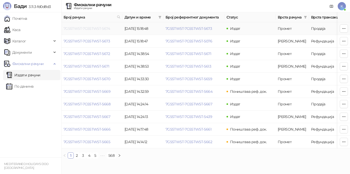
click at [97, 29] on link "7G5STW5T-7G5STW5T-5674" at bounding box center [87, 28] width 46 height 5
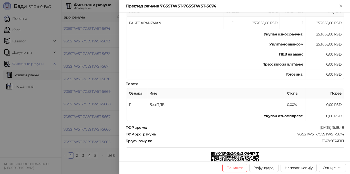
scroll to position [103, 0]
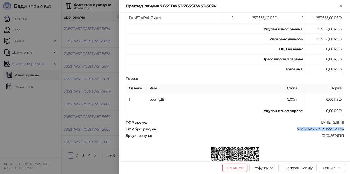
drag, startPoint x: 294, startPoint y: 129, endPoint x: 340, endPoint y: 130, distance: 46.5
click at [340, 130] on div "7G5STW5T-7G5STW5T-5674" at bounding box center [251, 128] width 188 height 5
copy div "7G5STW5T-7G5STW5T-5674"
click at [342, 5] on icon "Close" at bounding box center [341, 6] width 2 height 2
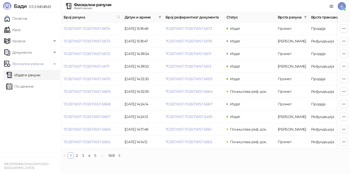
click at [23, 75] on link "Издати рачуни" at bounding box center [23, 75] width 34 height 10
click at [122, 15] on th "Број рачуна" at bounding box center [92, 17] width 61 height 10
click at [117, 15] on span at bounding box center [119, 17] width 6 height 8
click at [108, 39] on button "У реду" at bounding box center [112, 39] width 16 height 6
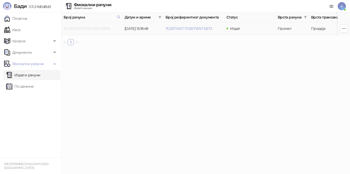
click at [91, 28] on link "7G5STW5T-7G5STW5T-5674" at bounding box center [87, 28] width 46 height 5
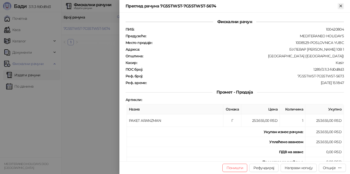
click at [341, 5] on icon "Close" at bounding box center [341, 6] width 2 height 2
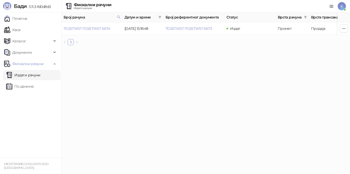
click at [27, 76] on link "Издати рачуни" at bounding box center [23, 75] width 34 height 10
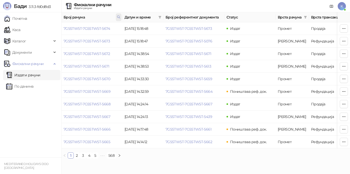
click at [117, 15] on span at bounding box center [119, 17] width 6 height 8
drag, startPoint x: 85, startPoint y: 29, endPoint x: 67, endPoint y: 29, distance: 18.7
click at [70, 29] on div "****" at bounding box center [95, 28] width 51 height 12
type input "****"
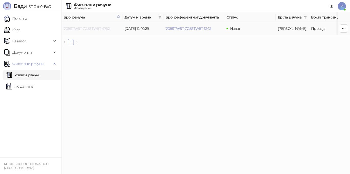
click at [92, 29] on link "7G5STW5T-7G5STW5T-4752" at bounding box center [87, 28] width 46 height 5
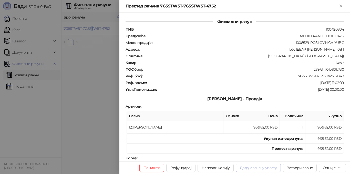
click at [253, 167] on button "Додај авансну уплату" at bounding box center [258, 167] width 45 height 8
type input "**********"
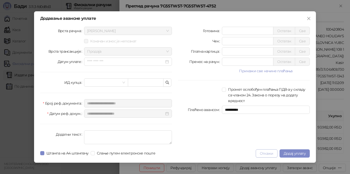
click at [269, 151] on button "Откажи" at bounding box center [267, 153] width 22 height 8
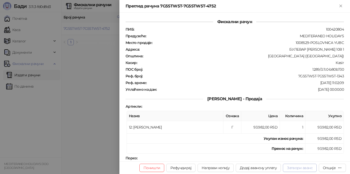
click at [297, 169] on button "Затвори аванс" at bounding box center [300, 167] width 34 height 8
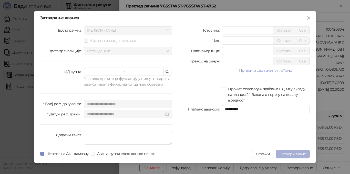
click at [286, 153] on span "Затвори аванс" at bounding box center [293, 153] width 26 height 5
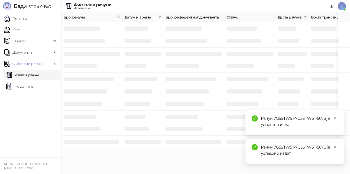
click at [338, 146] on div "Рачун 7G5STW5T-7G5STW5T-5676 је успешно издат" at bounding box center [295, 151] width 99 height 25
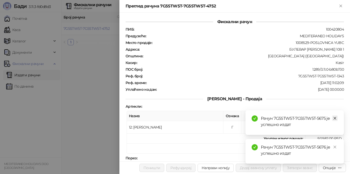
click at [336, 120] on link "Close" at bounding box center [336, 118] width 6 height 6
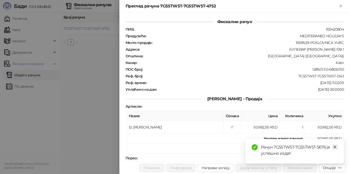
click at [336, 146] on icon "close" at bounding box center [336, 147] width 4 height 4
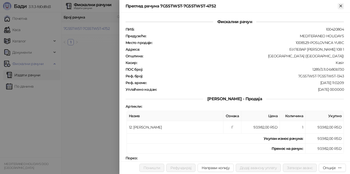
click at [342, 5] on icon "Close" at bounding box center [341, 6] width 2 height 2
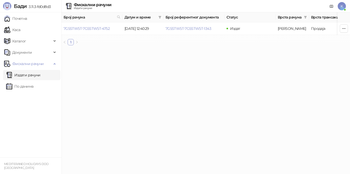
click at [30, 77] on link "Издати рачуни" at bounding box center [23, 75] width 34 height 10
click at [101, 29] on link "7G5STW5T-7G5STW5T-4752" at bounding box center [87, 28] width 46 height 5
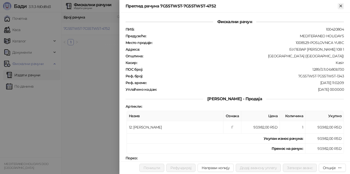
click at [341, 5] on icon "Close" at bounding box center [341, 6] width 5 height 5
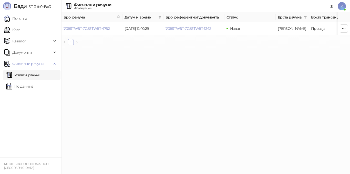
click at [34, 76] on link "Издати рачуни" at bounding box center [23, 75] width 34 height 10
click at [23, 21] on link "Почетна" at bounding box center [15, 18] width 23 height 10
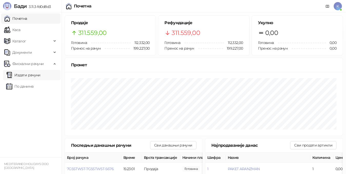
click at [31, 75] on link "Издати рачуни" at bounding box center [23, 75] width 34 height 10
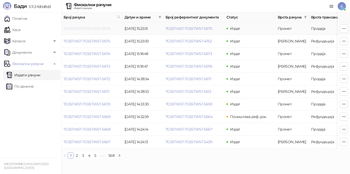
click at [80, 29] on link "7G5STW5T-7G5STW5T-5676" at bounding box center [87, 28] width 47 height 5
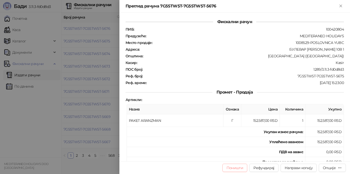
click at [237, 169] on button "Поништи" at bounding box center [235, 167] width 25 height 8
type input "**********"
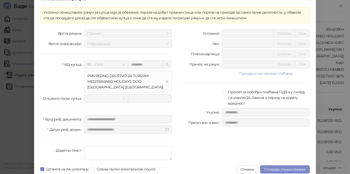
scroll to position [13, 0]
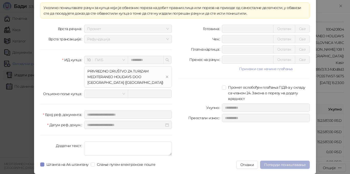
click at [280, 162] on button "Потврди поништавање" at bounding box center [285, 164] width 50 height 8
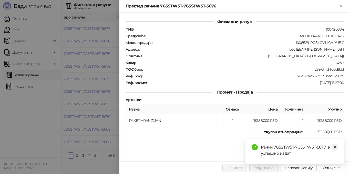
click at [336, 146] on icon "close" at bounding box center [336, 147] width 4 height 4
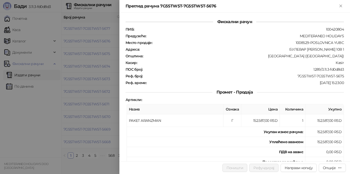
click at [342, 5] on icon "Close" at bounding box center [341, 6] width 2 height 2
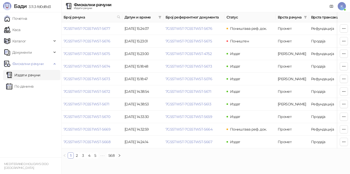
click at [23, 21] on link "Почетна" at bounding box center [15, 18] width 23 height 10
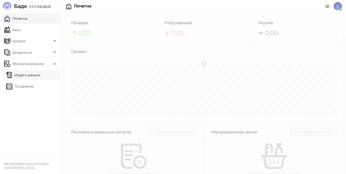
click at [25, 75] on link "Издати рачуни" at bounding box center [23, 75] width 34 height 10
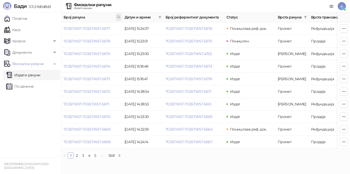
click at [120, 16] on icon at bounding box center [119, 17] width 4 height 4
click at [82, 27] on input "text" at bounding box center [95, 28] width 47 height 8
type input "****"
click at [107, 39] on button "У реду" at bounding box center [112, 39] width 16 height 6
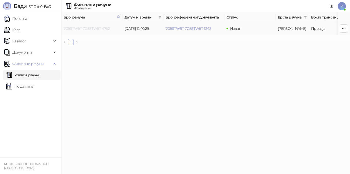
click at [101, 29] on link "7G5STW5T-7G5STW5T-4752" at bounding box center [87, 28] width 46 height 5
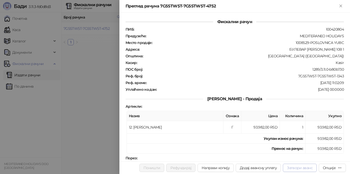
click at [306, 168] on button "Затвори аванс" at bounding box center [300, 167] width 34 height 8
type input "**********"
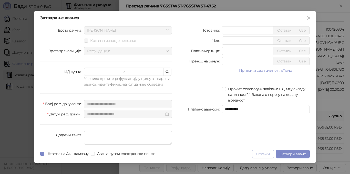
click at [259, 154] on button "Откажи" at bounding box center [263, 154] width 22 height 8
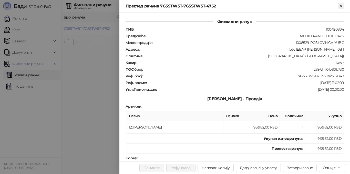
click at [340, 4] on icon "Close" at bounding box center [341, 6] width 5 height 5
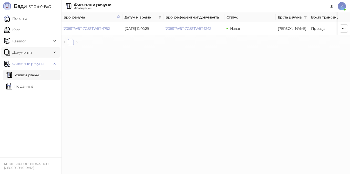
click at [25, 18] on link "Почетна" at bounding box center [15, 18] width 23 height 10
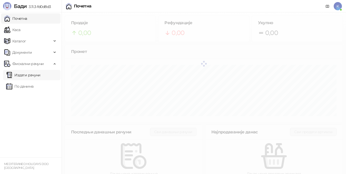
click at [27, 76] on link "Издати рачуни" at bounding box center [23, 75] width 34 height 10
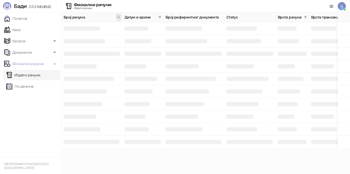
click at [117, 17] on span at bounding box center [119, 17] width 6 height 8
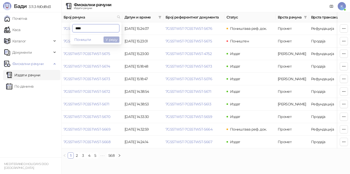
click at [114, 39] on button "У реду" at bounding box center [112, 39] width 16 height 6
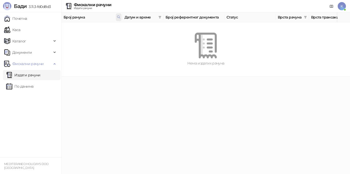
click at [118, 16] on icon at bounding box center [119, 17] width 4 height 4
click at [75, 28] on input "****" at bounding box center [95, 28] width 47 height 8
type input "***"
click at [110, 41] on button "У реду" at bounding box center [112, 39] width 16 height 6
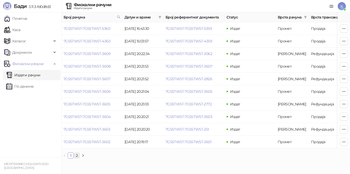
click at [79, 158] on link "2" at bounding box center [77, 155] width 6 height 6
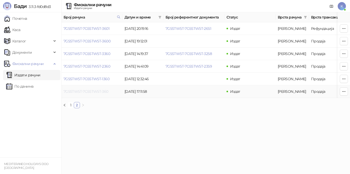
click at [103, 90] on link "7G5STW5T-7G5STW5T-360" at bounding box center [86, 91] width 45 height 5
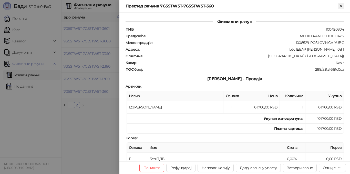
click at [341, 6] on icon "Close" at bounding box center [341, 6] width 2 height 2
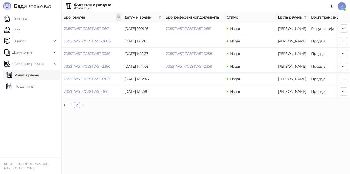
click at [118, 14] on span at bounding box center [119, 17] width 6 height 8
drag, startPoint x: 83, startPoint y: 27, endPoint x: 69, endPoint y: 27, distance: 14.4
click at [70, 27] on div "***" at bounding box center [95, 28] width 51 height 12
type input "****"
click at [108, 40] on button "У реду" at bounding box center [112, 39] width 16 height 6
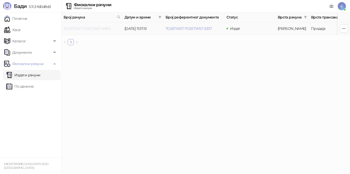
click at [102, 30] on link "7G5STW5T-7G5STW5T-4965" at bounding box center [87, 28] width 47 height 5
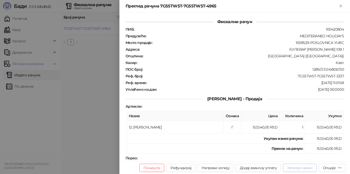
click at [298, 169] on button "Затвори аванс" at bounding box center [300, 167] width 34 height 8
type input "**********"
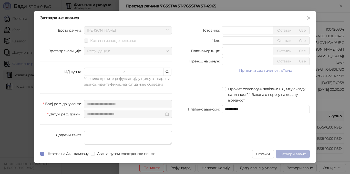
click at [301, 154] on span "Затвори аванс" at bounding box center [293, 153] width 26 height 5
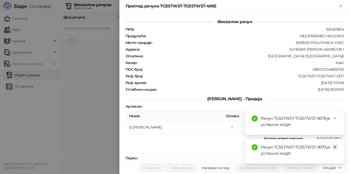
click at [337, 145] on link "Close" at bounding box center [336, 147] width 6 height 6
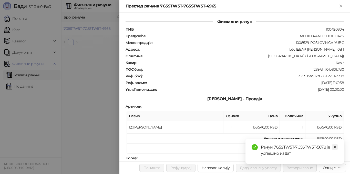
click at [336, 147] on icon "close" at bounding box center [336, 147] width 4 height 4
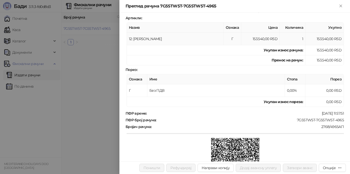
scroll to position [103, 0]
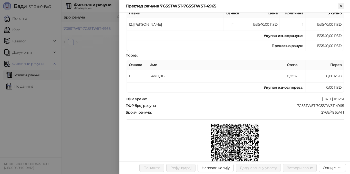
click at [342, 7] on icon "Close" at bounding box center [341, 6] width 2 height 2
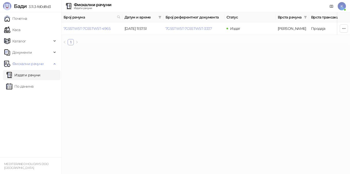
click at [41, 72] on link "Издати рачуни" at bounding box center [23, 75] width 34 height 10
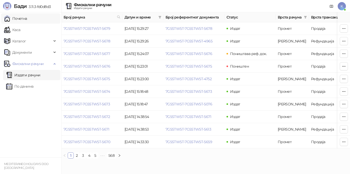
click at [21, 19] on link "Почетна" at bounding box center [15, 18] width 23 height 10
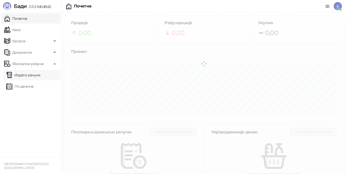
click at [25, 75] on link "Издати рачуни" at bounding box center [23, 75] width 34 height 10
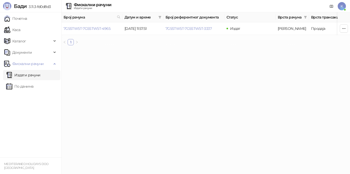
click at [24, 76] on link "Издати рачуни" at bounding box center [23, 75] width 34 height 10
click at [20, 29] on link "Каса" at bounding box center [12, 30] width 16 height 10
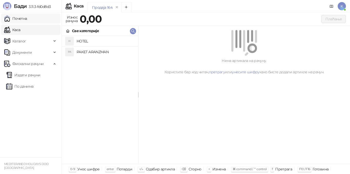
drag, startPoint x: 22, startPoint y: 20, endPoint x: 28, endPoint y: 20, distance: 5.4
click at [23, 19] on link "Почетна" at bounding box center [15, 18] width 23 height 10
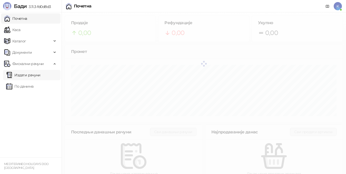
click at [22, 76] on link "Издати рачуни" at bounding box center [23, 75] width 34 height 10
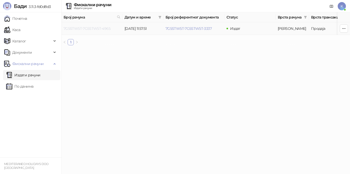
click at [100, 29] on link "7G5STW5T-7G5STW5T-4965" at bounding box center [87, 28] width 47 height 5
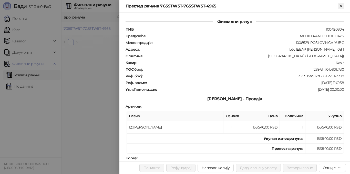
click at [340, 7] on icon "Close" at bounding box center [341, 6] width 2 height 2
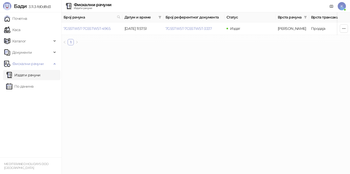
click at [136, 49] on html "Бади 3.11.3-fd0d8d3 Почетна Каса Каталог Документи Фискални рачуни Издати рачун…" at bounding box center [175, 24] width 350 height 49
click at [19, 19] on link "Почетна" at bounding box center [15, 18] width 23 height 10
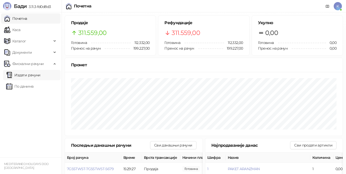
click at [28, 73] on link "Издати рачуни" at bounding box center [23, 75] width 34 height 10
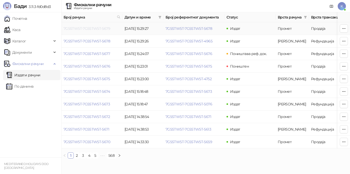
click at [91, 28] on link "7G5STW5T-7G5STW5T-5679" at bounding box center [87, 28] width 47 height 5
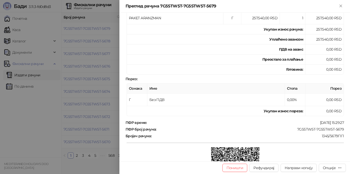
scroll to position [103, 0]
drag, startPoint x: 294, startPoint y: 128, endPoint x: 340, endPoint y: 129, distance: 46.2
click at [340, 129] on div "7G5STW5T-7G5STW5T-5679" at bounding box center [251, 128] width 188 height 5
copy div "7G5STW5T-7G5STW5T-5679"
click at [341, 6] on icon "Close" at bounding box center [341, 6] width 2 height 2
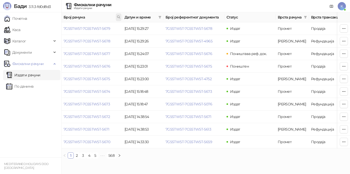
click at [121, 15] on span at bounding box center [119, 17] width 6 height 8
type input "****"
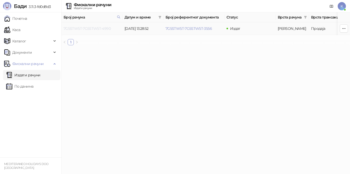
click at [99, 28] on link "7G5STW5T-7G5STW5T-4990" at bounding box center [87, 28] width 47 height 5
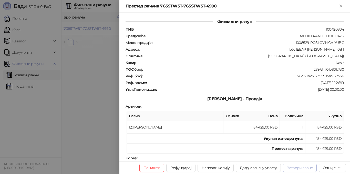
click at [310, 168] on button "Затвори аванс" at bounding box center [300, 167] width 34 height 8
type input "**********"
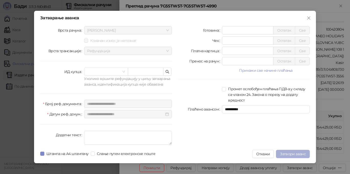
click at [291, 154] on span "Затвори аванс" at bounding box center [293, 153] width 26 height 5
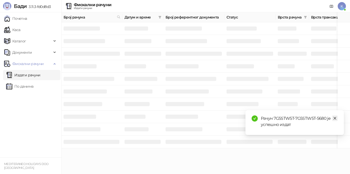
click at [344, 168] on div "Рачун 7G5STW5T-7G5STW5T-5680 је успешно издат Рачун 7G5STW5T-7G5STW5T-5681 је у…" at bounding box center [344, 168] width 0 height 0
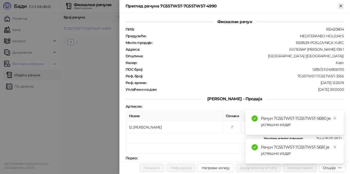
click at [342, 6] on icon "Close" at bounding box center [341, 6] width 5 height 5
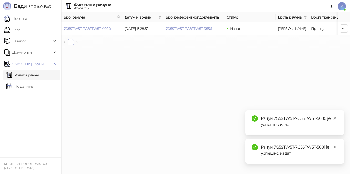
click at [25, 74] on link "Издати рачуни" at bounding box center [23, 75] width 34 height 10
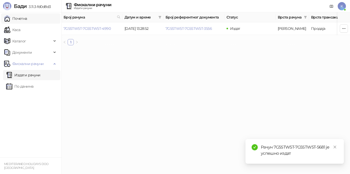
click at [21, 19] on link "Почетна" at bounding box center [15, 18] width 23 height 10
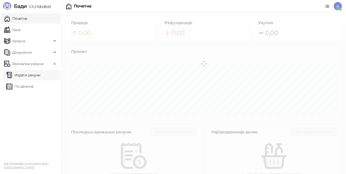
click at [19, 76] on link "Издати рачуни" at bounding box center [23, 75] width 34 height 10
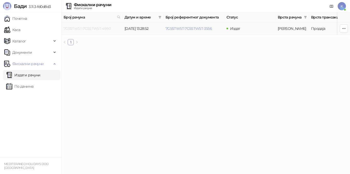
click at [79, 27] on link "7G5STW5T-7G5STW5T-4990" at bounding box center [87, 28] width 47 height 5
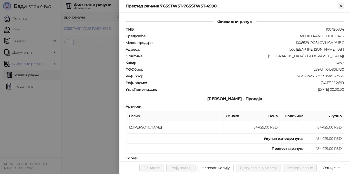
click at [343, 5] on icon "Close" at bounding box center [341, 6] width 5 height 5
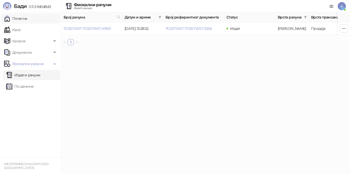
click at [26, 19] on link "Почетна" at bounding box center [15, 18] width 23 height 10
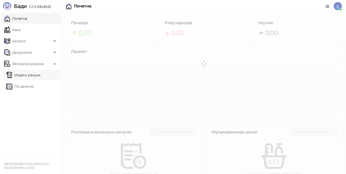
click at [20, 74] on link "Издати рачуни" at bounding box center [23, 75] width 34 height 10
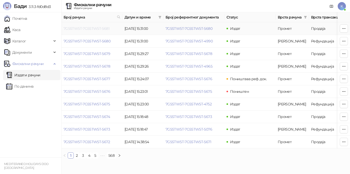
click at [70, 27] on link "7G5STW5T-7G5STW5T-5681" at bounding box center [87, 28] width 46 height 5
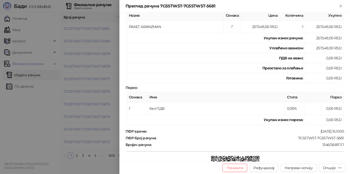
scroll to position [103, 0]
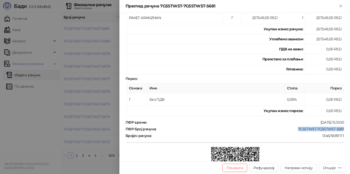
drag, startPoint x: 295, startPoint y: 129, endPoint x: 341, endPoint y: 128, distance: 45.9
click at [341, 128] on div "Фискални рачун ПИБ : 100420804 Предузеће : MEDITERANEO HOLIDAYS Место продаје :…" at bounding box center [235, 87] width 231 height 149
copy div "7G5STW5T-7G5STW5T-5681"
click at [232, 114] on td "Укупан износ пореза:" at bounding box center [216, 111] width 179 height 10
click at [341, 6] on icon "Close" at bounding box center [341, 6] width 5 height 5
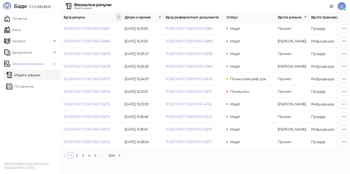
click at [119, 14] on span at bounding box center [119, 17] width 6 height 8
type input "****"
click at [113, 39] on button "У реду" at bounding box center [112, 39] width 16 height 6
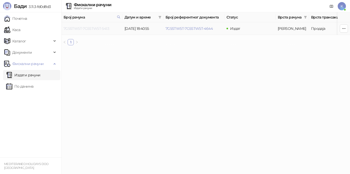
click at [99, 28] on link "7G5STW5T-7G5STW5T-5413" at bounding box center [87, 28] width 46 height 5
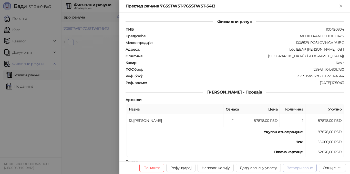
click at [297, 168] on button "Затвори аванс" at bounding box center [300, 167] width 34 height 8
type input "**********"
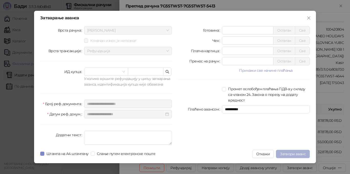
click at [295, 153] on span "Затвори аванс" at bounding box center [293, 153] width 26 height 5
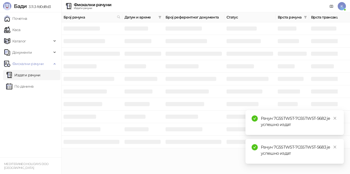
click at [335, 146] on icon "close" at bounding box center [336, 147] width 4 height 4
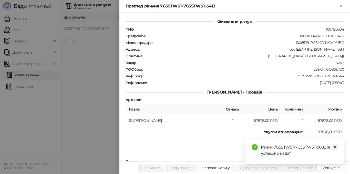
click at [336, 147] on icon "close" at bounding box center [335, 146] width 3 height 3
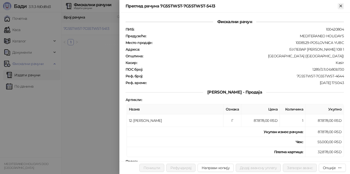
click at [342, 7] on icon "Close" at bounding box center [341, 6] width 2 height 2
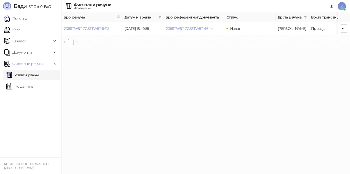
click at [26, 78] on link "Издати рачуни" at bounding box center [23, 75] width 34 height 10
click at [25, 77] on link "Издати рачуни" at bounding box center [23, 75] width 34 height 10
click at [23, 21] on link "Почетна" at bounding box center [15, 18] width 23 height 10
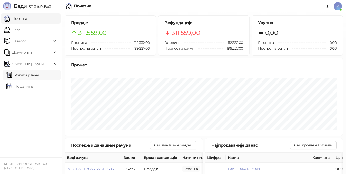
click at [20, 76] on link "Издати рачуни" at bounding box center [23, 75] width 34 height 10
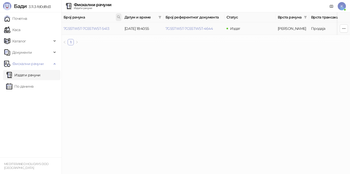
click at [119, 16] on icon at bounding box center [119, 17] width 4 height 4
click at [85, 49] on html "Бади 3.11.3-fd0d8d3 Почетна Каса Каталог Документи Фискални рачуни Издати рачун…" at bounding box center [175, 24] width 350 height 49
click at [28, 75] on link "Издати рачуни" at bounding box center [23, 75] width 34 height 10
click at [19, 21] on link "Почетна" at bounding box center [15, 18] width 23 height 10
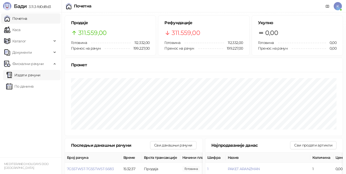
click at [28, 76] on link "Издати рачуни" at bounding box center [23, 75] width 34 height 10
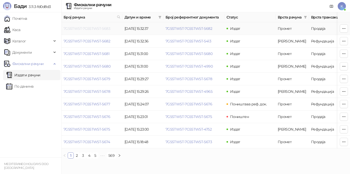
click at [97, 30] on link "7G5STW5T-7G5STW5T-5683" at bounding box center [87, 28] width 47 height 5
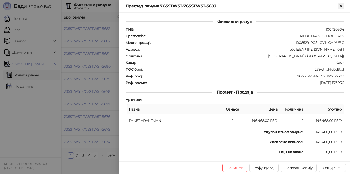
click at [339, 4] on icon "Close" at bounding box center [341, 6] width 5 height 5
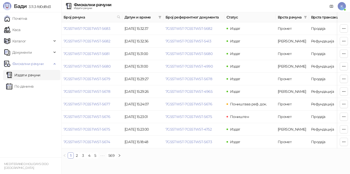
click at [32, 74] on link "Издати рачуни" at bounding box center [23, 75] width 34 height 10
click at [23, 19] on link "Почетна" at bounding box center [15, 18] width 23 height 10
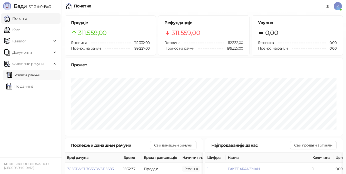
click at [29, 76] on link "Издати рачуни" at bounding box center [23, 75] width 34 height 10
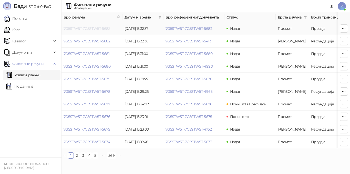
click at [76, 29] on link "7G5STW5T-7G5STW5T-5683" at bounding box center [87, 28] width 47 height 5
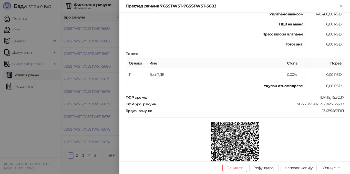
scroll to position [128, 0]
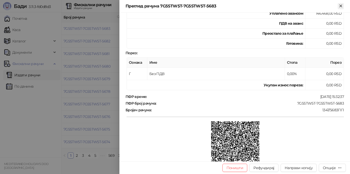
click at [339, 4] on icon "Close" at bounding box center [341, 6] width 5 height 5
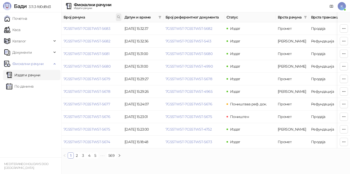
click at [119, 14] on span at bounding box center [119, 17] width 6 height 8
type input "****"
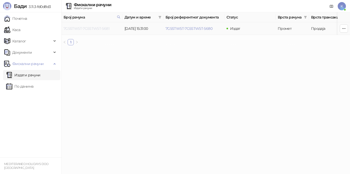
click at [95, 30] on link "7G5STW5T-7G5STW5T-5681" at bounding box center [87, 28] width 46 height 5
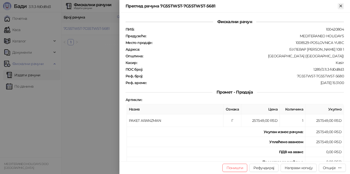
click at [341, 6] on icon "Close" at bounding box center [341, 6] width 5 height 5
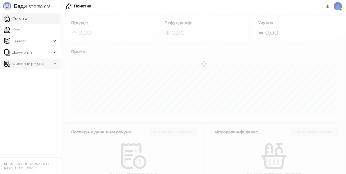
click at [32, 65] on span "Фискални рачуни" at bounding box center [27, 63] width 31 height 10
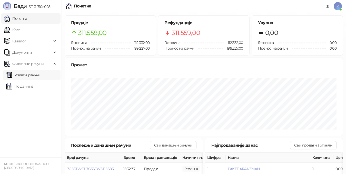
click at [41, 71] on link "Издати рачуни" at bounding box center [23, 75] width 34 height 10
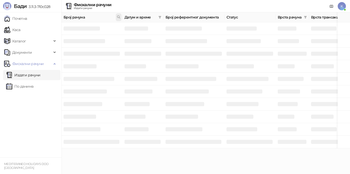
click at [118, 17] on icon at bounding box center [119, 17] width 4 height 4
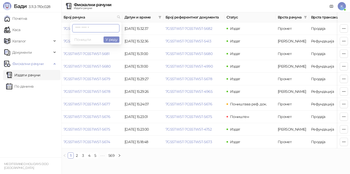
click at [77, 26] on input "text" at bounding box center [95, 28] width 47 height 8
click at [111, 41] on button "У реду" at bounding box center [112, 39] width 16 height 6
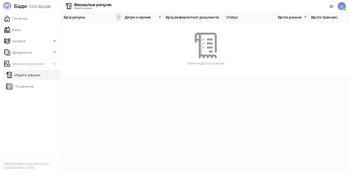
click at [119, 17] on icon at bounding box center [119, 17] width 4 height 4
type input "*"
type input "****"
click at [113, 41] on button "У реду" at bounding box center [112, 39] width 16 height 6
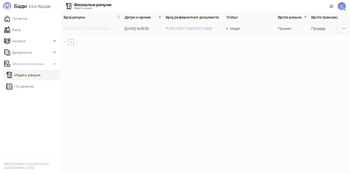
click at [99, 28] on link "7G5STW5T-7G5STW5T-5670" at bounding box center [87, 28] width 47 height 5
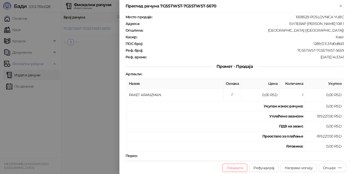
scroll to position [51, 0]
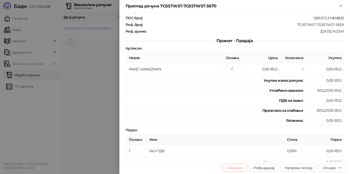
click at [234, 167] on button "Поништи" at bounding box center [235, 167] width 25 height 8
type input "**********"
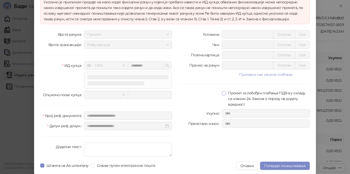
scroll to position [42, 0]
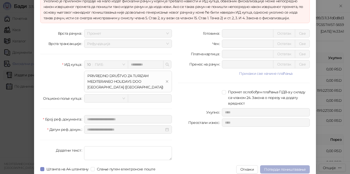
click at [277, 168] on span "Потврди поништавање" at bounding box center [286, 169] width 42 height 5
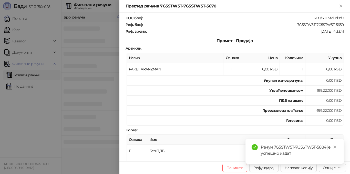
scroll to position [0, 0]
click at [343, 4] on span "K" at bounding box center [342, 6] width 8 height 8
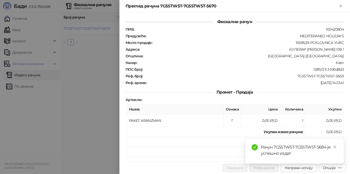
click at [340, 3] on div "Преглед рачуна 7G5STW5T-7G5STW5T-5670" at bounding box center [235, 6] width 231 height 13
click at [341, 6] on icon "Close" at bounding box center [341, 6] width 2 height 2
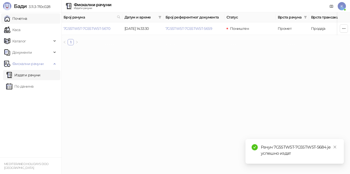
click at [26, 21] on link "Почетна" at bounding box center [15, 18] width 23 height 10
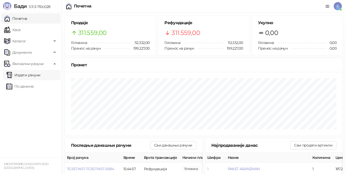
click at [32, 78] on link "Издати рачуни" at bounding box center [23, 75] width 34 height 10
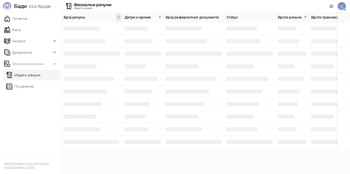
click at [119, 16] on icon at bounding box center [119, 17] width 4 height 4
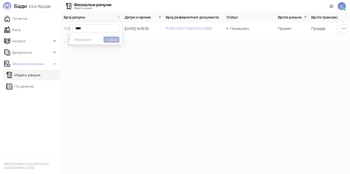
type input "****"
click at [107, 41] on button "У реду" at bounding box center [112, 39] width 16 height 6
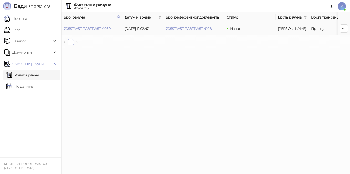
click at [105, 26] on td "7G5STW5T-7G5STW5T-4969" at bounding box center [92, 28] width 61 height 13
click at [105, 29] on link "7G5STW5T-7G5STW5T-4969" at bounding box center [87, 28] width 47 height 5
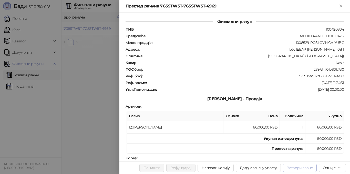
click at [306, 167] on button "Затвори аванс" at bounding box center [300, 167] width 34 height 8
type input "**********"
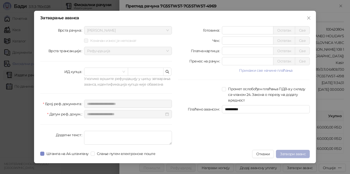
click at [292, 153] on span "Затвори аванс" at bounding box center [293, 153] width 26 height 5
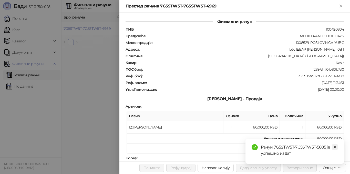
click at [335, 148] on icon "close" at bounding box center [336, 147] width 4 height 4
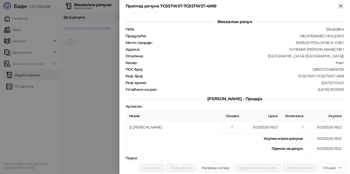
click at [341, 6] on icon "Close" at bounding box center [341, 6] width 5 height 5
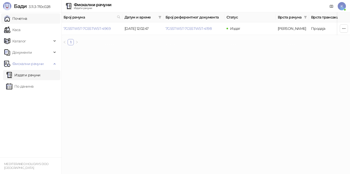
click at [26, 18] on link "Почетна" at bounding box center [15, 18] width 23 height 10
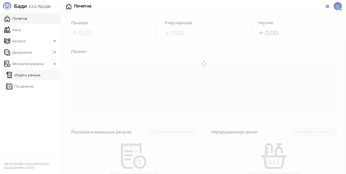
click at [36, 73] on link "Издати рачуни" at bounding box center [23, 75] width 34 height 10
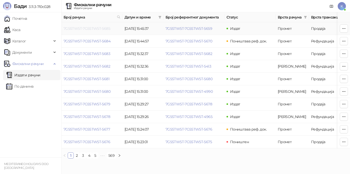
click at [96, 28] on link "7G5STW5T-7G5STW5T-5685" at bounding box center [87, 28] width 47 height 5
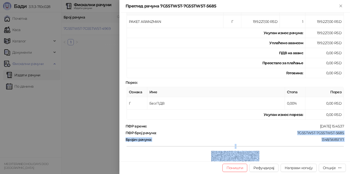
scroll to position [103, 0]
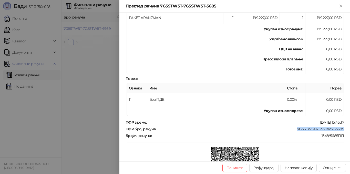
drag, startPoint x: 295, startPoint y: 153, endPoint x: 340, endPoint y: 130, distance: 51.4
click at [340, 130] on div "7G5STW5T-7G5STW5T-5685" at bounding box center [251, 128] width 188 height 5
copy div "7G5STW5T-7G5STW5T-5685"
click at [342, 5] on icon "Close" at bounding box center [341, 6] width 2 height 2
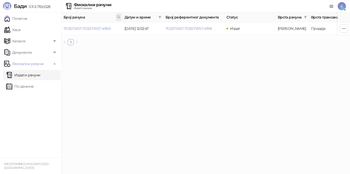
click at [118, 18] on icon at bounding box center [119, 17] width 4 height 4
type input "****"
click at [115, 37] on button "У реду" at bounding box center [112, 39] width 16 height 6
click at [103, 29] on link "7G5STW5T-7G5STW5T-5685" at bounding box center [87, 28] width 47 height 5
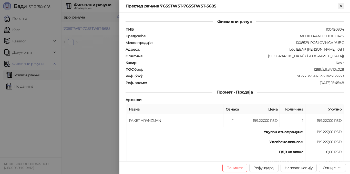
click at [340, 5] on icon "Close" at bounding box center [341, 6] width 5 height 5
